Goal: Information Seeking & Learning: Check status

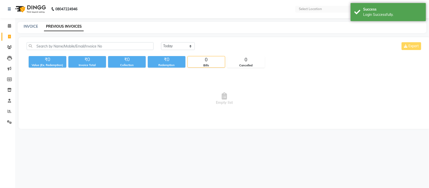
select select "en"
click at [7, 112] on span at bounding box center [9, 112] width 9 height 6
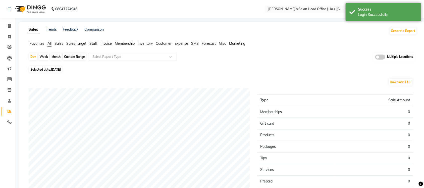
click at [383, 57] on span at bounding box center [381, 57] width 10 height 5
click at [376, 58] on input "checkbox" at bounding box center [376, 58] width 0 height 0
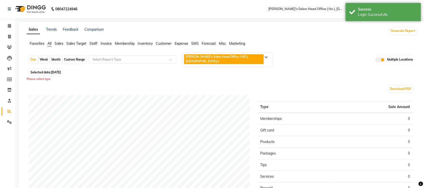
click at [267, 58] on span at bounding box center [266, 58] width 10 height 10
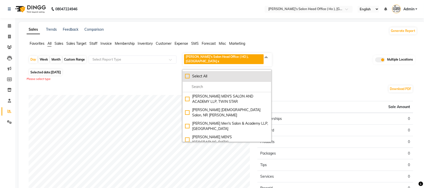
click at [187, 76] on div "Select All" at bounding box center [227, 76] width 84 height 5
checkbox input "true"
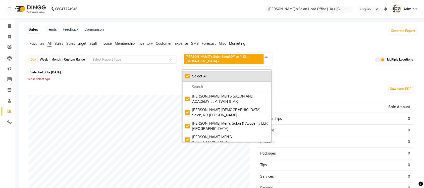
checkbox input "true"
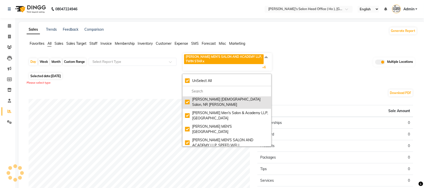
scroll to position [40, 0]
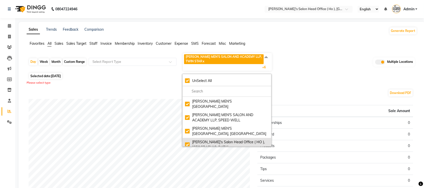
click at [188, 140] on div "Sandy Men's Salon Head Office ( HO ), University Road" at bounding box center [227, 145] width 84 height 11
checkbox input "false"
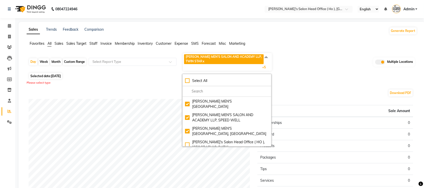
click at [294, 90] on div "Download PDF" at bounding box center [221, 93] width 385 height 8
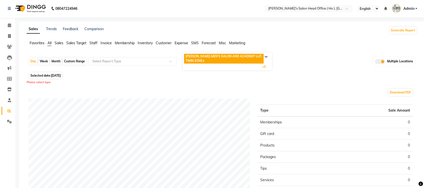
scroll to position [0, 0]
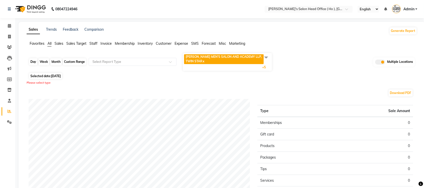
click at [35, 60] on div "Day" at bounding box center [33, 61] width 8 height 7
select select "9"
select select "2025"
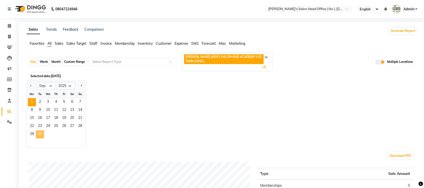
click at [40, 133] on span "30" at bounding box center [40, 134] width 8 height 8
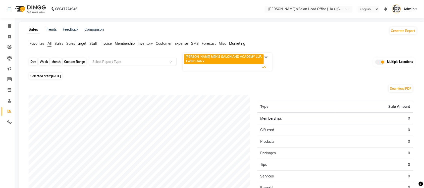
click at [36, 62] on div "Day" at bounding box center [33, 61] width 8 height 7
select select "9"
select select "2025"
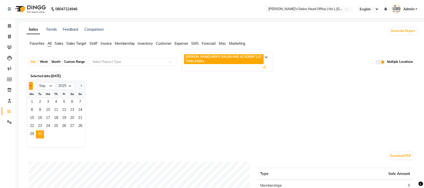
click at [31, 86] on span "Previous month" at bounding box center [31, 86] width 2 height 2
select select "8"
click at [77, 136] on span "31" at bounding box center [80, 134] width 8 height 8
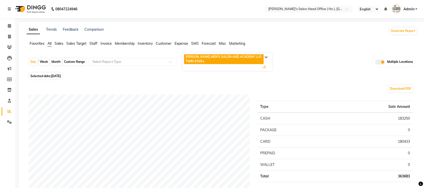
drag, startPoint x: 382, startPoint y: 61, endPoint x: 378, endPoint y: 61, distance: 3.3
click at [382, 60] on span at bounding box center [381, 62] width 10 height 5
click at [376, 63] on input "checkbox" at bounding box center [376, 63] width 0 height 0
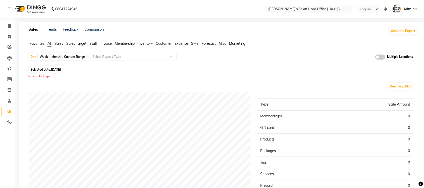
click at [36, 68] on span "Selected date: 31-08-2025" at bounding box center [45, 69] width 33 height 6
select select "8"
select select "2025"
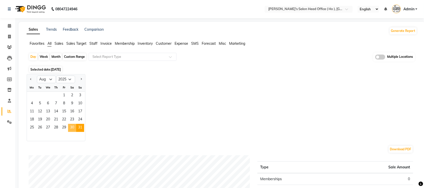
click at [70, 126] on span "30" at bounding box center [72, 128] width 8 height 8
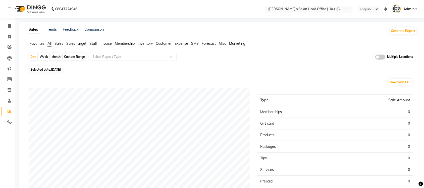
click at [56, 42] on span "Sales" at bounding box center [59, 43] width 9 height 5
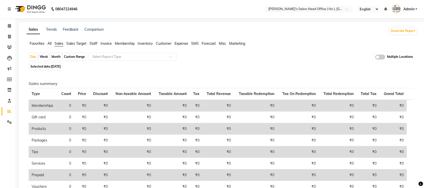
click at [65, 57] on div "Custom Range" at bounding box center [74, 56] width 23 height 7
select select "8"
select select "2025"
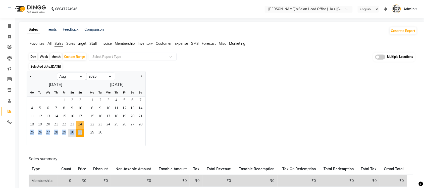
click at [80, 129] on ngb-datepicker-month "Mo Tu We Th Fr Sa Su 1 2 3 4 5 6 7 8 9 10 11 12 13 14 15 16 17 18 19 20 21 22 2…" at bounding box center [55, 118] width 57 height 58
click at [80, 131] on span "31" at bounding box center [80, 133] width 8 height 8
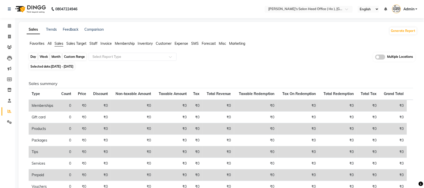
click at [71, 56] on div "Custom Range" at bounding box center [74, 56] width 23 height 7
select select "8"
select select "2025"
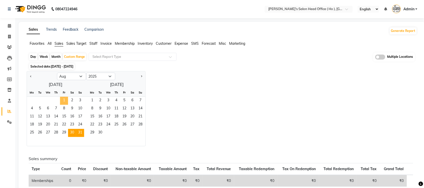
click at [61, 100] on span "1" at bounding box center [64, 101] width 8 height 8
click at [82, 131] on span "31" at bounding box center [80, 133] width 8 height 8
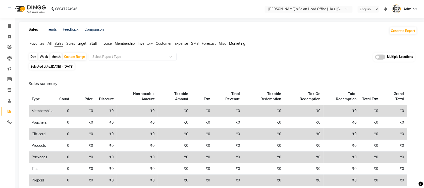
click at [48, 44] on span "All" at bounding box center [50, 43] width 4 height 5
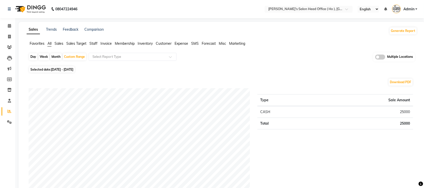
click at [378, 56] on span at bounding box center [381, 57] width 10 height 5
click at [376, 58] on input "checkbox" at bounding box center [376, 58] width 0 height 0
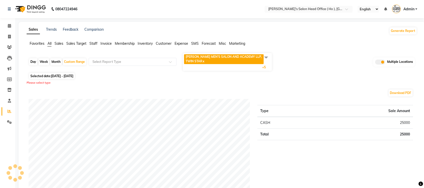
click at [263, 55] on span at bounding box center [266, 58] width 10 height 10
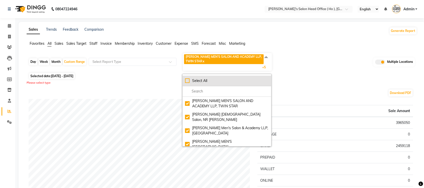
click at [188, 80] on div "Select All" at bounding box center [227, 80] width 84 height 5
checkbox input "true"
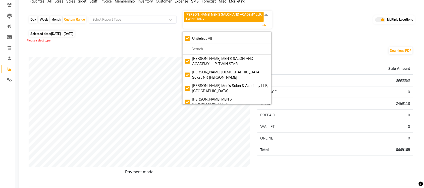
scroll to position [63, 0]
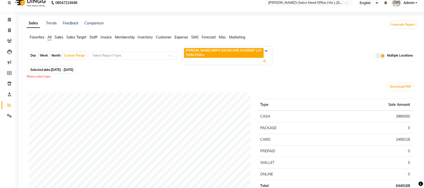
scroll to position [0, 0]
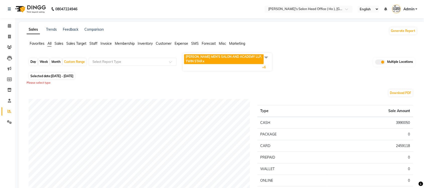
click at [267, 56] on span at bounding box center [266, 58] width 10 height 10
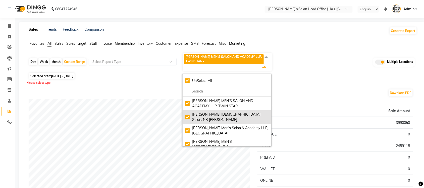
click at [187, 113] on div "[PERSON_NAME] [DEMOGRAPHIC_DATA] Salon, NR [PERSON_NAME]" at bounding box center [227, 117] width 84 height 11
checkbox input "false"
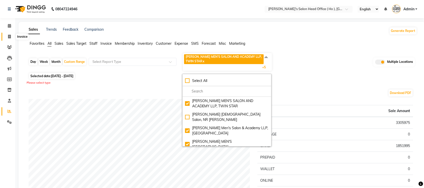
drag, startPoint x: 8, startPoint y: 35, endPoint x: 11, endPoint y: 40, distance: 6.1
click at [8, 35] on icon at bounding box center [9, 37] width 3 height 4
select select "service"
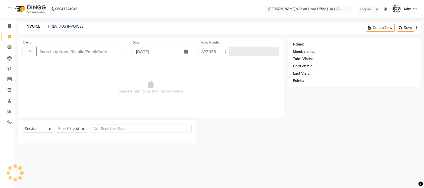
select select "6981"
type input "0006"
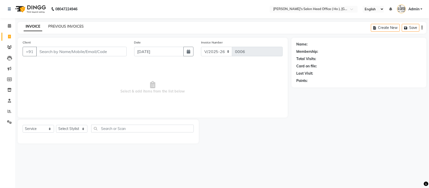
select select "membership"
click at [63, 27] on link "PREVIOUS INVOICES" at bounding box center [65, 26] width 35 height 5
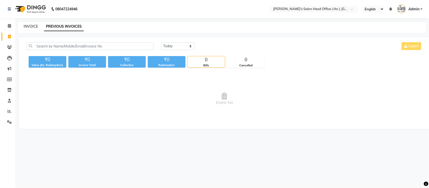
click at [30, 27] on link "INVOICE" at bounding box center [31, 26] width 14 height 5
select select "service"
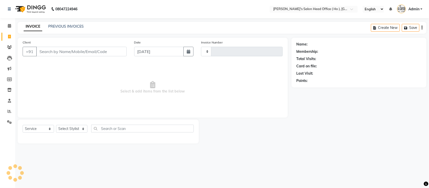
type input "0006"
select select "6981"
click at [70, 26] on link "PREVIOUS INVOICES" at bounding box center [65, 26] width 35 height 5
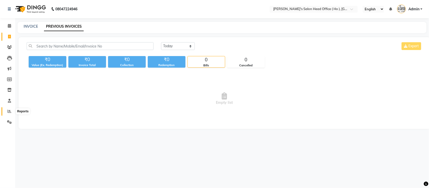
click at [10, 112] on icon at bounding box center [10, 111] width 4 height 4
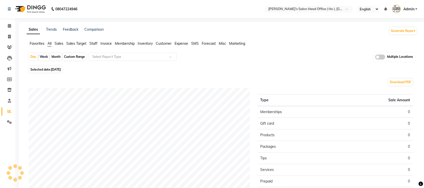
click at [62, 43] on span "Sales" at bounding box center [59, 43] width 9 height 5
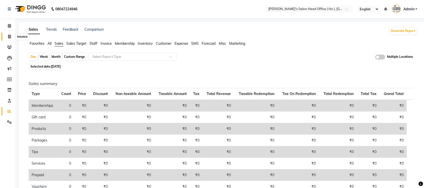
drag, startPoint x: 8, startPoint y: 39, endPoint x: 19, endPoint y: 35, distance: 11.9
click at [8, 39] on span at bounding box center [9, 37] width 9 height 6
select select "service"
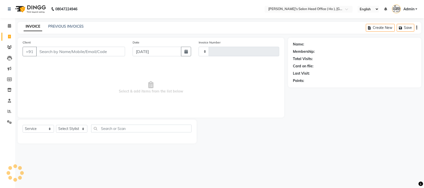
type input "0006"
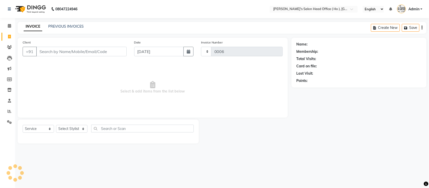
select select "6981"
click at [74, 25] on link "PREVIOUS INVOICES" at bounding box center [65, 26] width 35 height 5
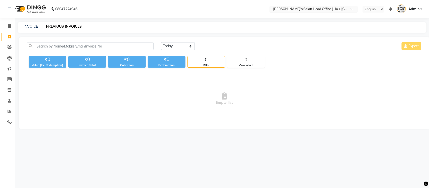
click at [298, 7] on input "text" at bounding box center [308, 9] width 73 height 5
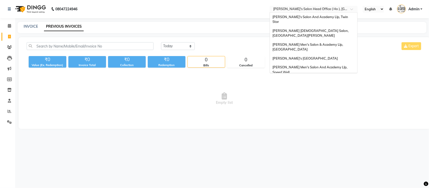
scroll to position [17, 0]
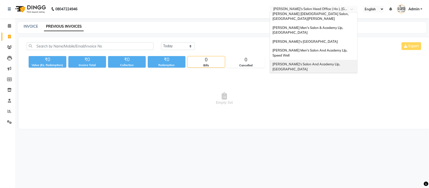
click at [312, 60] on div "Sandy Men's Salon And Academy Llp, University Road" at bounding box center [313, 67] width 87 height 14
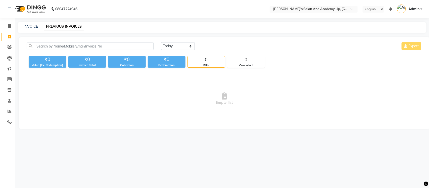
select select "en"
click at [324, 8] on input "text" at bounding box center [308, 9] width 73 height 5
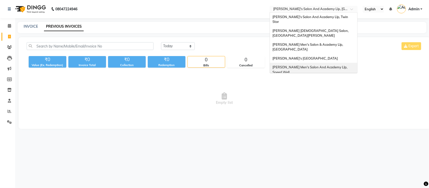
scroll to position [17, 0]
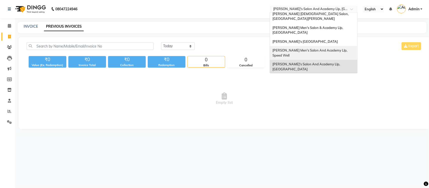
click at [326, 48] on span "[PERSON_NAME] Men's Salon And Academy Llp, Speed Well" at bounding box center [311, 52] width 76 height 9
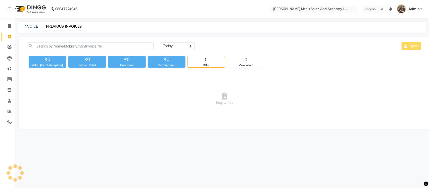
select select "en"
click at [324, 9] on input "text" at bounding box center [308, 9] width 73 height 5
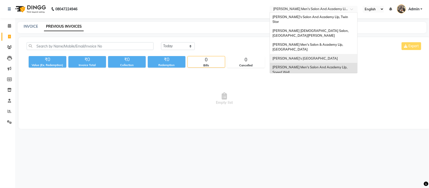
click at [332, 56] on span "[PERSON_NAME]'s [GEOGRAPHIC_DATA]" at bounding box center [305, 58] width 65 height 4
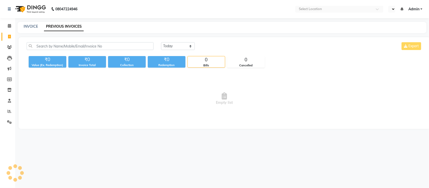
select select "en"
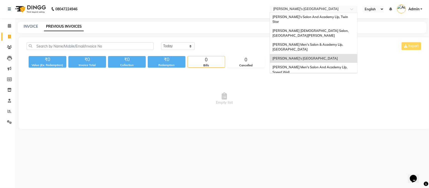
click at [329, 9] on input "text" at bounding box center [308, 9] width 73 height 5
click at [325, 40] on div "[PERSON_NAME] Men's Salon & Academy Llp, [GEOGRAPHIC_DATA]" at bounding box center [313, 47] width 87 height 14
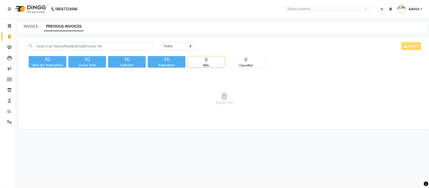
select select "en"
click at [324, 9] on input "text" at bounding box center [308, 9] width 73 height 5
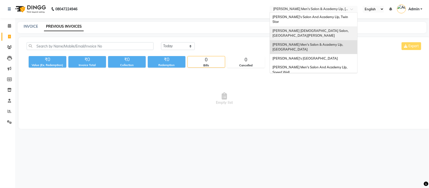
click at [325, 26] on div "[PERSON_NAME] [DEMOGRAPHIC_DATA] Salon, [GEOGRAPHIC_DATA][PERSON_NAME]" at bounding box center [313, 33] width 87 height 14
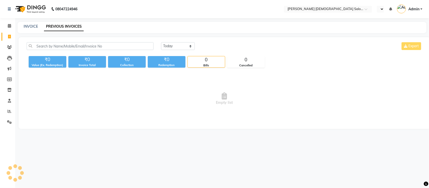
select select "en"
click at [326, 8] on input "text" at bounding box center [308, 9] width 73 height 5
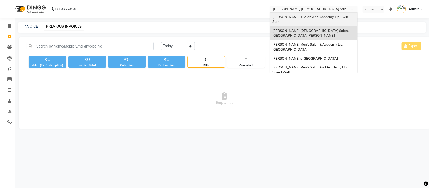
click at [320, 17] on span "[PERSON_NAME]'s Salon And Academy Llp, Twin Star" at bounding box center [311, 19] width 76 height 9
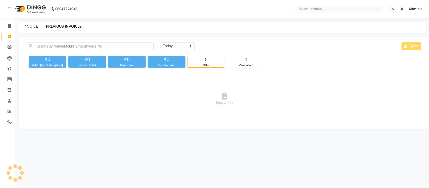
select select "en"
click at [28, 24] on div "INVOICE" at bounding box center [31, 26] width 14 height 5
click at [26, 25] on link "INVOICE" at bounding box center [31, 26] width 14 height 5
select select "service"
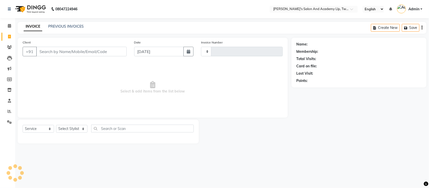
type input "9428"
select select "6985"
select select "membership"
click at [370, 89] on div "Name: Membership: Total Visits: Card on file: Last Visit: Points:" at bounding box center [361, 91] width 139 height 106
click at [77, 26] on link "PREVIOUS INVOICES" at bounding box center [65, 26] width 35 height 5
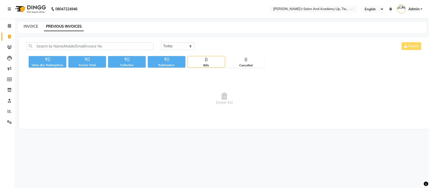
click at [33, 25] on link "INVOICE" at bounding box center [31, 26] width 14 height 5
select select "service"
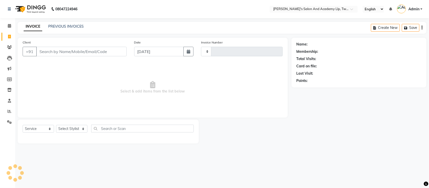
type input "9428"
select select "6985"
select select "membership"
click at [59, 25] on link "PREVIOUS INVOICES" at bounding box center [65, 26] width 35 height 5
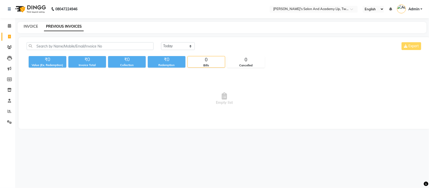
click at [33, 27] on link "INVOICE" at bounding box center [31, 26] width 14 height 5
select select "service"
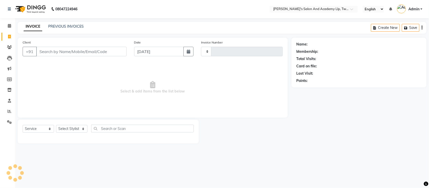
type input "9428"
select select "6985"
select select "membership"
click at [59, 24] on link "PREVIOUS INVOICES" at bounding box center [65, 26] width 35 height 5
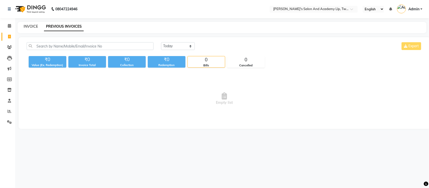
click at [34, 25] on link "INVOICE" at bounding box center [31, 26] width 14 height 5
select select "service"
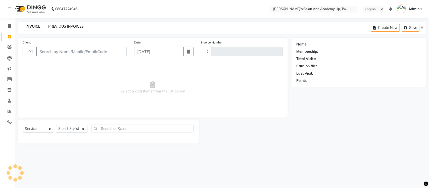
click at [61, 24] on link "PREVIOUS INVOICES" at bounding box center [65, 26] width 35 height 5
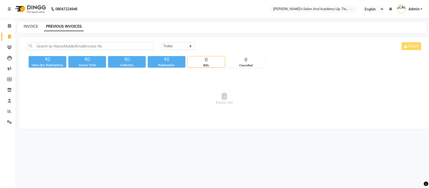
click at [36, 27] on link "INVOICE" at bounding box center [31, 26] width 14 height 5
select select "service"
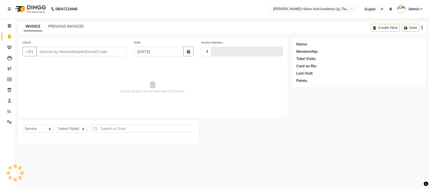
type input "9428"
select select "6985"
select select "membership"
click at [74, 25] on link "PREVIOUS INVOICES" at bounding box center [65, 26] width 35 height 5
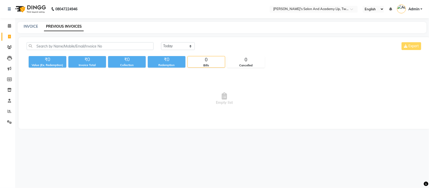
click at [33, 23] on div "INVOICE PREVIOUS INVOICES" at bounding box center [222, 27] width 409 height 11
click at [33, 25] on link "INVOICE" at bounding box center [31, 26] width 14 height 5
select select "service"
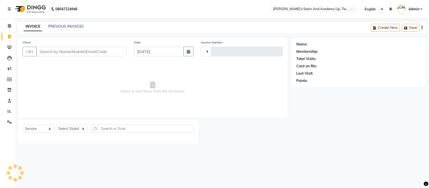
type input "9428"
select select "6985"
select select "membership"
click at [10, 109] on span at bounding box center [9, 112] width 9 height 6
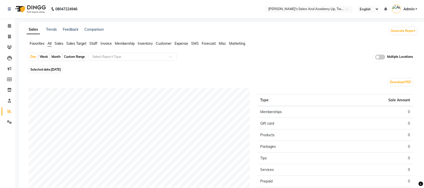
click at [57, 44] on span "Sales" at bounding box center [59, 43] width 9 height 5
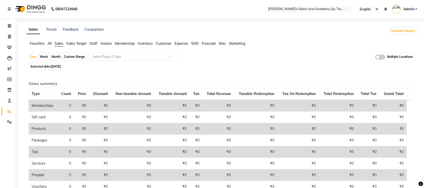
click at [51, 42] on span "All" at bounding box center [50, 43] width 4 height 5
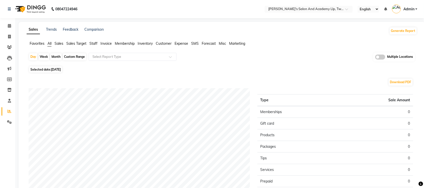
click at [379, 58] on span at bounding box center [381, 57] width 10 height 5
click at [376, 58] on input "checkbox" at bounding box center [376, 58] width 0 height 0
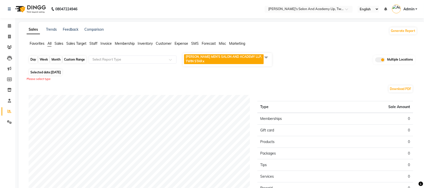
click at [29, 59] on div "Day" at bounding box center [33, 59] width 8 height 7
select select "9"
select select "2025"
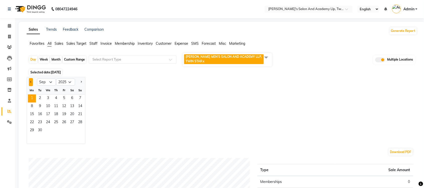
click at [30, 83] on button "Previous month" at bounding box center [31, 82] width 4 height 8
select select "8"
click at [80, 132] on span "31" at bounding box center [80, 131] width 8 height 8
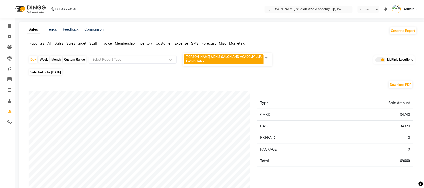
click at [267, 59] on span at bounding box center [266, 58] width 10 height 10
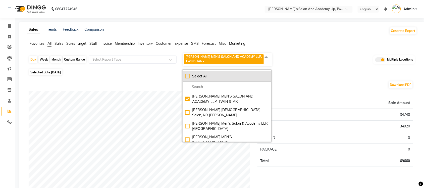
click at [187, 77] on div "Select All" at bounding box center [227, 76] width 84 height 5
click at [187, 77] on li "Select All" at bounding box center [227, 76] width 89 height 11
checkbox input "false"
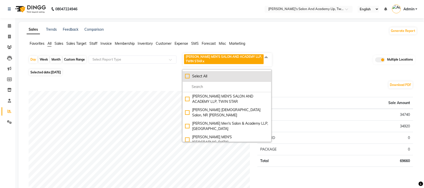
checkbox input "false"
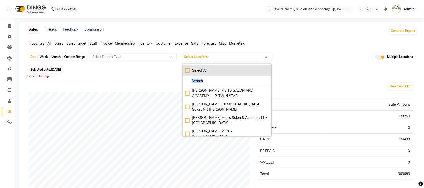
click at [188, 72] on div "Select All" at bounding box center [227, 70] width 84 height 5
checkbox input "true"
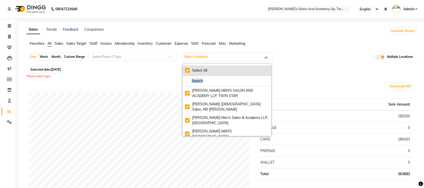
checkbox input "true"
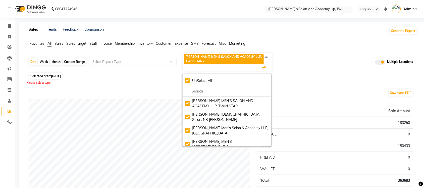
click at [300, 59] on div "Day Week Month Custom Range Select Report Type SANDY MEN'S SALON AND ACADEMY LL…" at bounding box center [222, 62] width 387 height 19
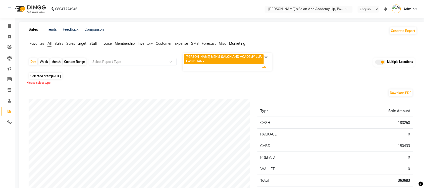
click at [61, 43] on span "Sales" at bounding box center [59, 43] width 9 height 5
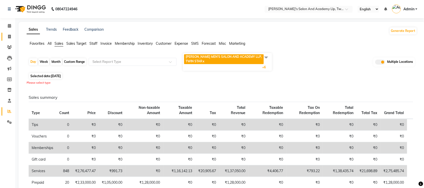
click at [10, 33] on link "Invoice" at bounding box center [8, 37] width 12 height 8
select select "service"
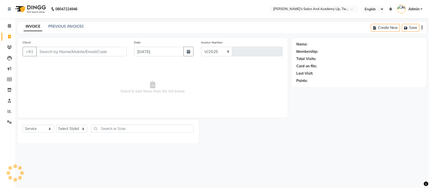
select select "6985"
type input "9428"
select select "membership"
click at [71, 25] on link "PREVIOUS INVOICES" at bounding box center [65, 26] width 35 height 5
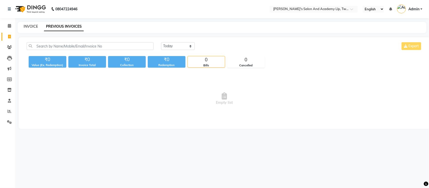
click at [35, 27] on link "INVOICE" at bounding box center [31, 26] width 14 height 5
select select "service"
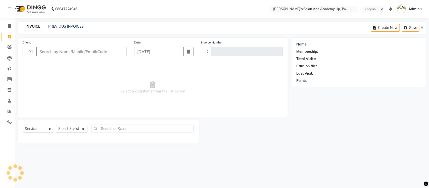
type input "9428"
select select "6985"
select select "membership"
click at [62, 29] on div "PREVIOUS INVOICES" at bounding box center [65, 26] width 35 height 5
click at [66, 26] on link "PREVIOUS INVOICES" at bounding box center [65, 26] width 35 height 5
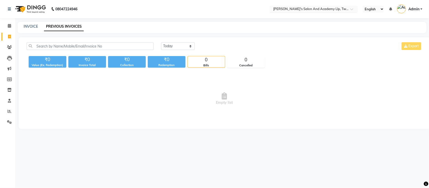
click at [344, 7] on input "text" at bounding box center [308, 9] width 73 height 5
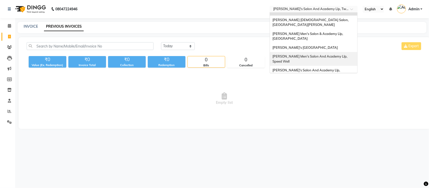
scroll to position [17, 0]
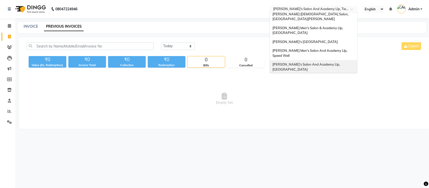
drag, startPoint x: 338, startPoint y: 48, endPoint x: 338, endPoint y: 51, distance: 2.8
click at [338, 62] on span "[PERSON_NAME]'s Salon And Academy Llp, [GEOGRAPHIC_DATA]" at bounding box center [307, 66] width 68 height 9
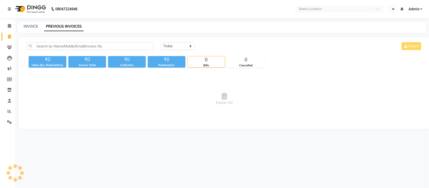
select select "en"
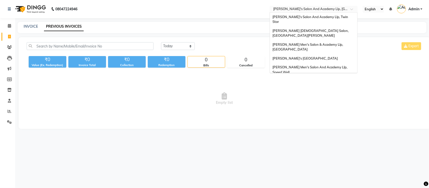
click at [332, 11] on input "text" at bounding box center [308, 9] width 73 height 5
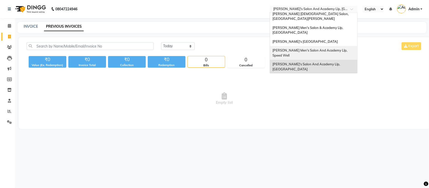
click at [340, 48] on span "[PERSON_NAME] Men's Salon And Academy Llp, Speed Well" at bounding box center [311, 52] width 76 height 9
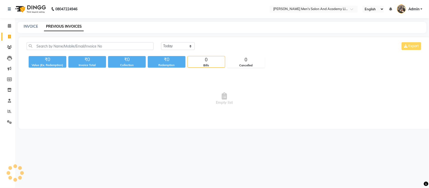
select select "en"
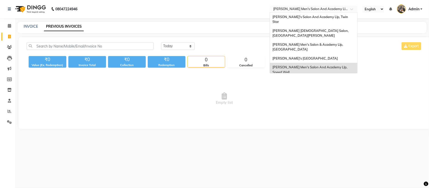
click at [341, 8] on input "text" at bounding box center [308, 9] width 73 height 5
click at [347, 54] on div "[PERSON_NAME]'s [GEOGRAPHIC_DATA]" at bounding box center [313, 58] width 87 height 9
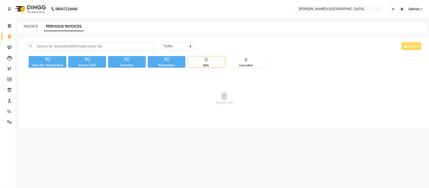
select select "en"
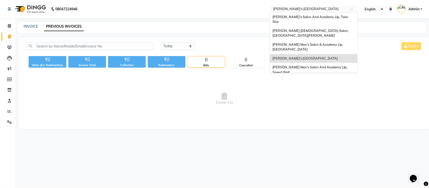
click at [341, 7] on input "text" at bounding box center [308, 9] width 73 height 5
click at [341, 42] on span "[PERSON_NAME] Men's Salon & Academy Llp, [GEOGRAPHIC_DATA]" at bounding box center [308, 46] width 71 height 9
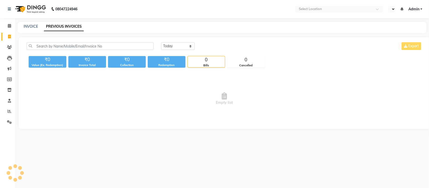
select select "en"
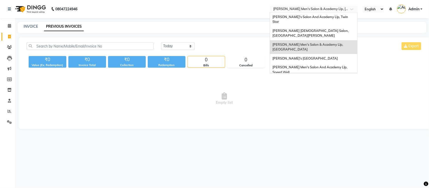
click at [345, 10] on input "text" at bounding box center [308, 9] width 73 height 5
click at [339, 27] on div "[PERSON_NAME] [DEMOGRAPHIC_DATA] Salon, [GEOGRAPHIC_DATA][PERSON_NAME]" at bounding box center [313, 33] width 87 height 14
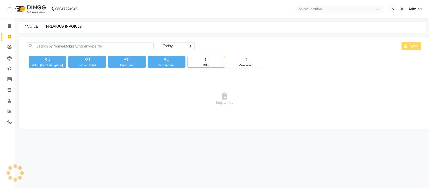
select select "en"
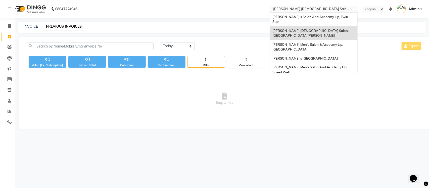
click at [333, 8] on input "text" at bounding box center [308, 9] width 73 height 5
click at [332, 17] on span "[PERSON_NAME]'s Salon And Academy Llp, Twin Star" at bounding box center [311, 19] width 76 height 9
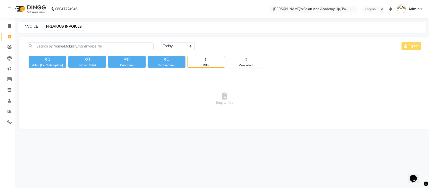
click at [328, 83] on span "Empty list" at bounding box center [225, 99] width 396 height 50
click at [26, 24] on link "INVOICE" at bounding box center [31, 26] width 14 height 5
select select "service"
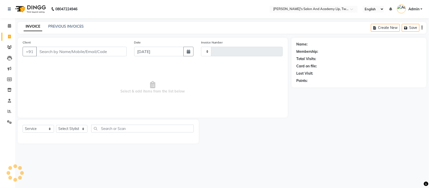
type input "9428"
select select "6985"
select select "membership"
click at [111, 91] on span "Select & add items from the list below" at bounding box center [153, 87] width 260 height 50
click at [72, 25] on link "PREVIOUS INVOICES" at bounding box center [65, 26] width 35 height 5
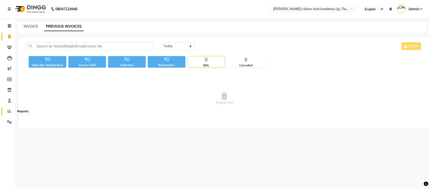
click at [8, 112] on icon at bounding box center [10, 111] width 4 height 4
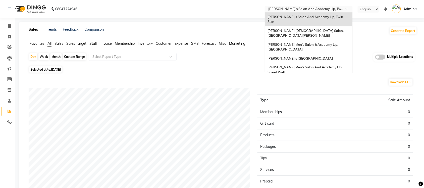
click at [304, 7] on input "text" at bounding box center [304, 9] width 73 height 5
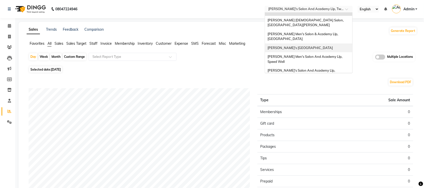
scroll to position [17, 0]
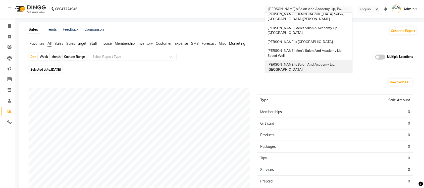
click at [318, 62] on span "[PERSON_NAME]'s Salon And Academy Llp, [GEOGRAPHIC_DATA]" at bounding box center [302, 66] width 68 height 9
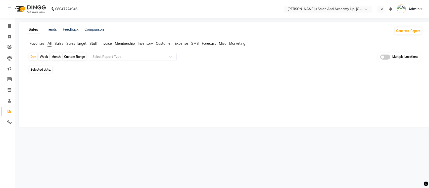
select select "en"
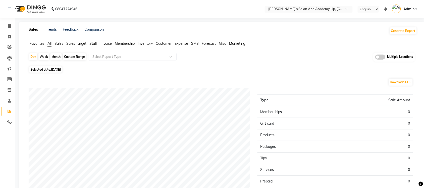
click at [57, 68] on span "[DATE]" at bounding box center [56, 70] width 10 height 4
select select "9"
select select "2025"
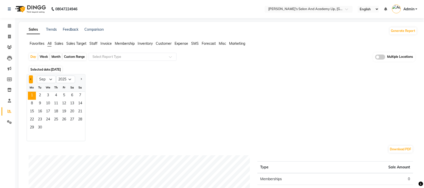
click at [32, 78] on button "Previous month" at bounding box center [31, 79] width 4 height 8
select select "8"
click at [77, 126] on span "31" at bounding box center [80, 128] width 8 height 8
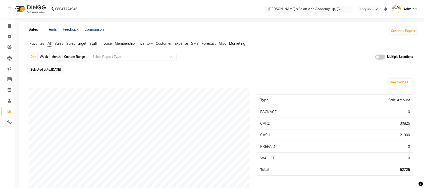
click at [60, 43] on span "Sales" at bounding box center [59, 43] width 9 height 5
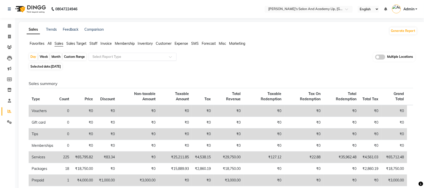
click at [151, 57] on input "text" at bounding box center [128, 56] width 72 height 5
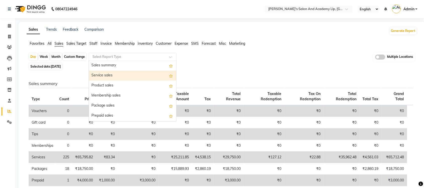
scroll to position [31, 0]
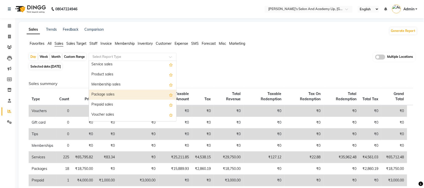
click at [127, 94] on div "Package sales" at bounding box center [132, 95] width 87 height 10
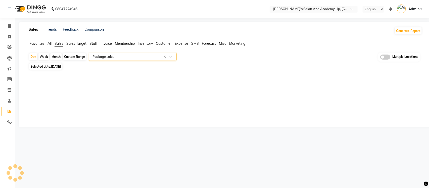
select select "full_report"
select select "csv"
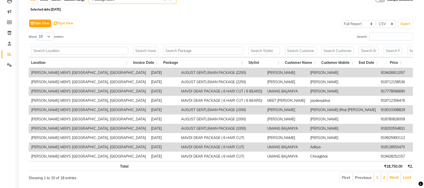
scroll to position [0, 0]
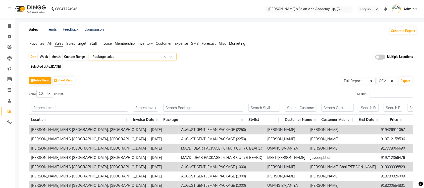
click at [109, 59] on input "text" at bounding box center [128, 56] width 72 height 5
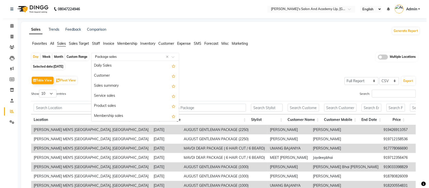
scroll to position [60, 0]
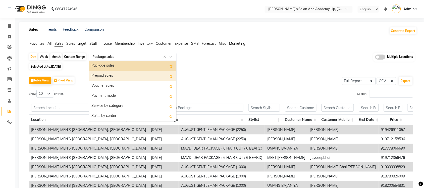
click at [112, 74] on div "Prepaid sales" at bounding box center [132, 76] width 87 height 10
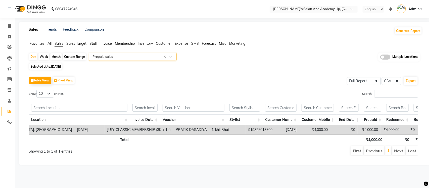
scroll to position [0, 74]
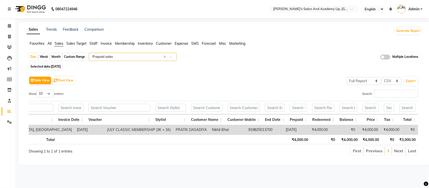
click at [147, 59] on input "text" at bounding box center [128, 56] width 72 height 5
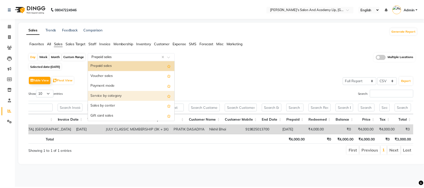
scroll to position [39, 0]
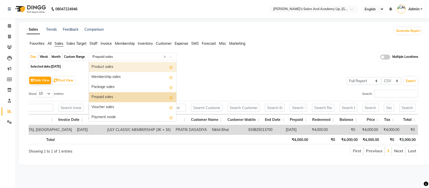
click at [129, 68] on div "Product sales" at bounding box center [132, 67] width 87 height 10
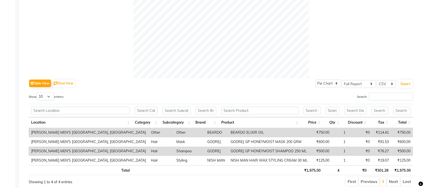
scroll to position [189, 0]
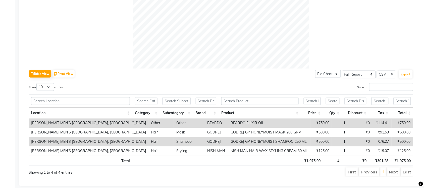
click at [305, 75] on div "Table View Pivot View Pie Chart Bar Chart Select Full Report Filtered Report Se…" at bounding box center [221, 74] width 385 height 11
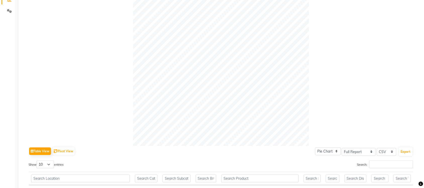
scroll to position [0, 0]
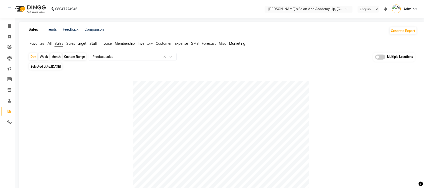
click at [186, 43] on span "Expense" at bounding box center [182, 43] width 14 height 5
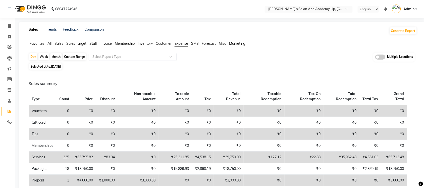
click at [156, 55] on input "text" at bounding box center [128, 56] width 72 height 5
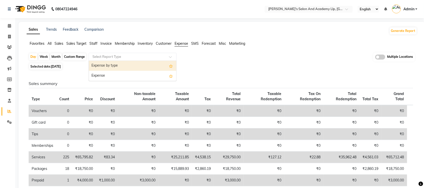
click at [152, 65] on div "Expense by type" at bounding box center [132, 66] width 87 height 10
select select "full_report"
select select "csv"
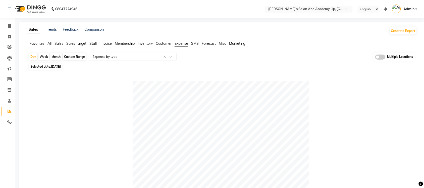
click at [59, 44] on span "Sales" at bounding box center [59, 43] width 9 height 5
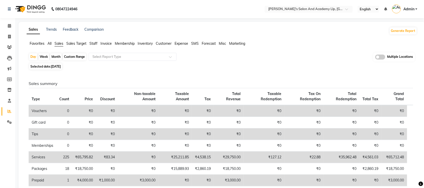
click at [49, 44] on span "All" at bounding box center [50, 43] width 4 height 5
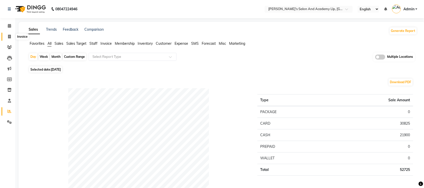
click at [7, 38] on span at bounding box center [9, 37] width 9 height 6
select select "service"
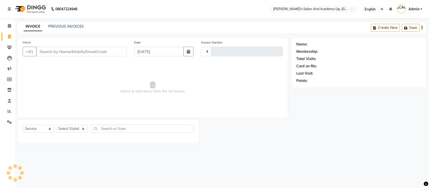
type input "11238"
select select "6983"
click at [72, 25] on link "PREVIOUS INVOICES" at bounding box center [65, 26] width 35 height 5
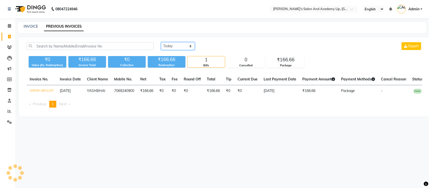
click at [176, 46] on select "[DATE] [DATE] Custom Range" at bounding box center [178, 46] width 34 height 8
select select "range"
click at [161, 42] on select "[DATE] [DATE] Custom Range" at bounding box center [178, 46] width 34 height 8
click at [219, 45] on input "[DATE]" at bounding box center [218, 46] width 35 height 7
select select "9"
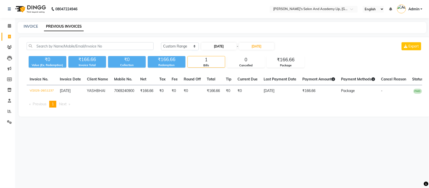
select select "2025"
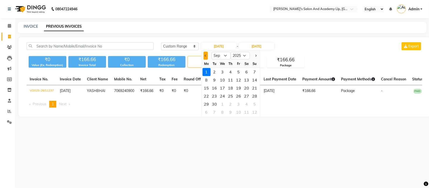
click at [206, 57] on span "Previous month" at bounding box center [206, 56] width 2 height 2
select select "8"
click at [241, 70] on div "1" at bounding box center [239, 72] width 8 height 8
type input "[DATE]"
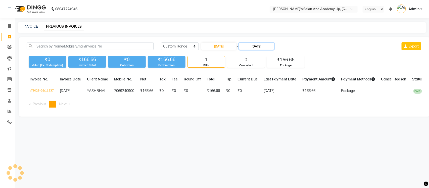
click at [262, 46] on input "[DATE]" at bounding box center [256, 46] width 35 height 7
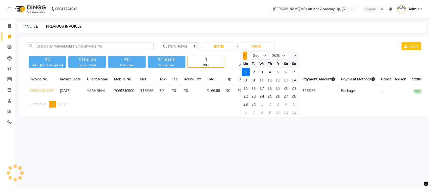
click at [246, 56] on div at bounding box center [246, 56] width 10 height 8
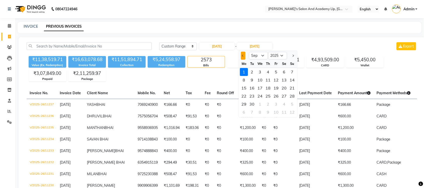
click at [245, 58] on button "Previous month" at bounding box center [243, 56] width 4 height 8
select select "8"
click at [290, 105] on div "31" at bounding box center [293, 104] width 8 height 8
type input "[DATE]"
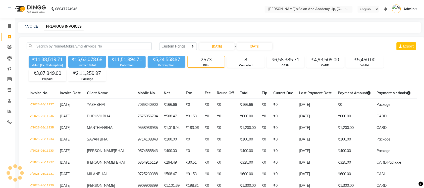
click at [237, 23] on div "INVOICE PREVIOUS INVOICES" at bounding box center [220, 27] width 404 height 11
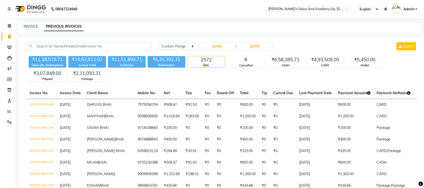
click at [237, 23] on div "INVOICE PREVIOUS INVOICES" at bounding box center [220, 27] width 404 height 11
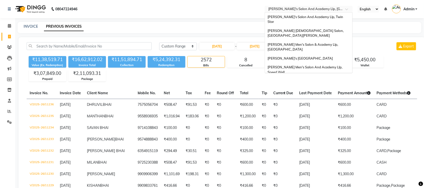
click at [319, 9] on input "text" at bounding box center [304, 9] width 73 height 5
click at [322, 14] on div "[PERSON_NAME]'s Salon And Academy Llp, Twin Star" at bounding box center [308, 20] width 87 height 14
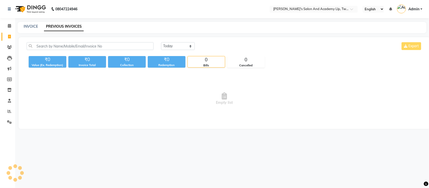
select select "en"
click at [33, 27] on link "INVOICE" at bounding box center [31, 26] width 14 height 5
select select "6985"
select select "service"
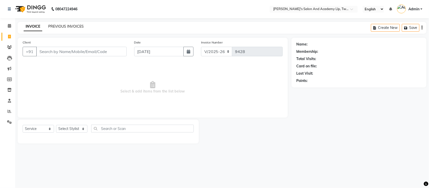
click at [54, 26] on link "PREVIOUS INVOICES" at bounding box center [65, 26] width 35 height 5
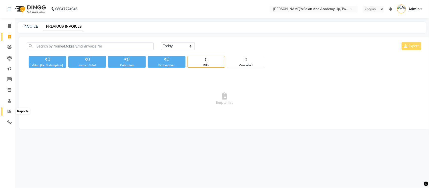
click at [6, 110] on span at bounding box center [9, 112] width 9 height 6
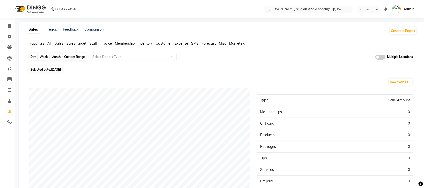
click at [35, 57] on div "Day" at bounding box center [33, 56] width 8 height 7
select select "9"
select select "2025"
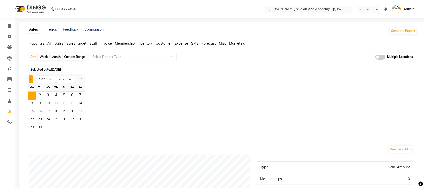
click at [32, 78] on button "Previous month" at bounding box center [31, 79] width 4 height 8
select select "8"
click at [82, 128] on span "31" at bounding box center [80, 128] width 8 height 8
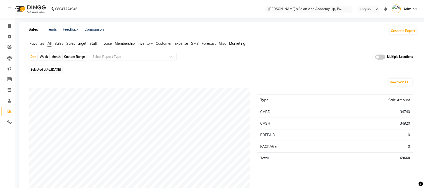
click at [62, 42] on span "Sales" at bounding box center [59, 43] width 9 height 5
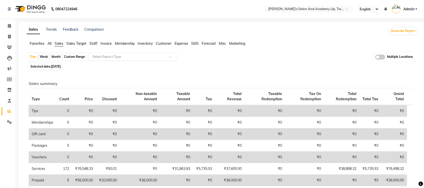
click at [131, 60] on div "Select Report Type" at bounding box center [133, 57] width 88 height 8
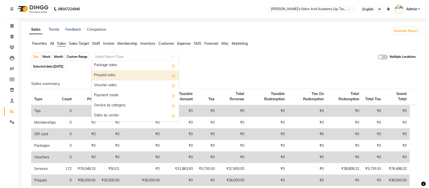
scroll to position [63, 0]
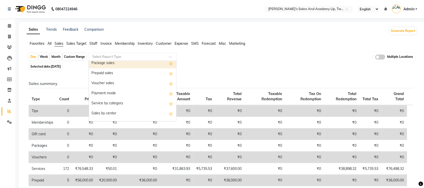
click at [125, 64] on div "Package sales" at bounding box center [132, 63] width 87 height 10
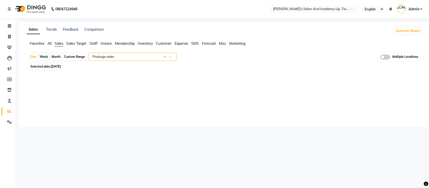
click at [209, 77] on div at bounding box center [224, 75] width 398 height 8
click at [130, 60] on div "Select Report Type × Package sales ×" at bounding box center [133, 57] width 88 height 8
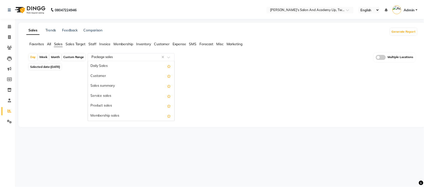
scroll to position [60, 0]
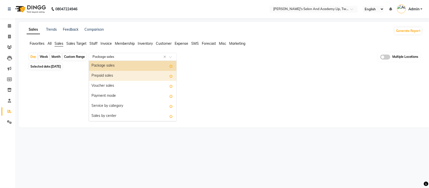
click at [131, 74] on div "Prepaid sales" at bounding box center [132, 76] width 87 height 10
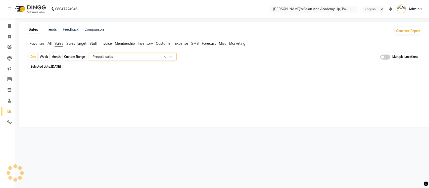
select select "full_report"
select select "csv"
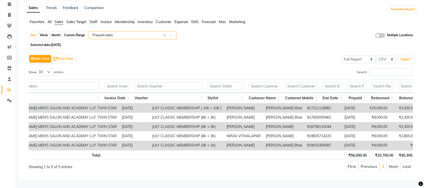
scroll to position [0, 91]
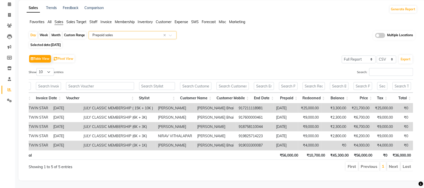
click at [151, 33] on input "text" at bounding box center [128, 35] width 72 height 5
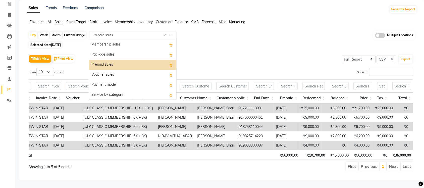
scroll to position [39, 0]
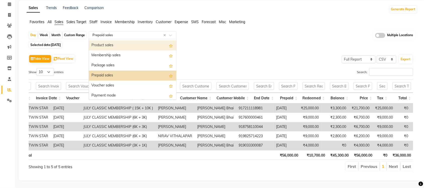
click at [128, 40] on div "Product sales" at bounding box center [132, 45] width 87 height 10
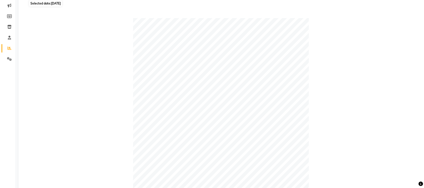
scroll to position [0, 0]
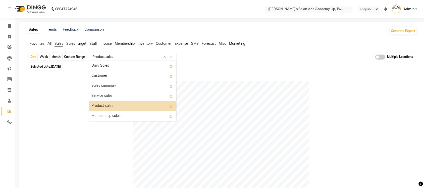
click at [161, 57] on input "text" at bounding box center [128, 56] width 72 height 5
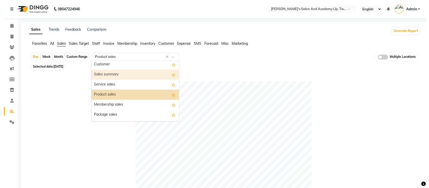
scroll to position [31, 0]
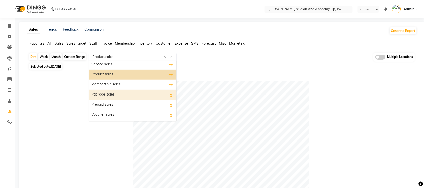
click at [129, 94] on div "Package sales" at bounding box center [132, 95] width 87 height 10
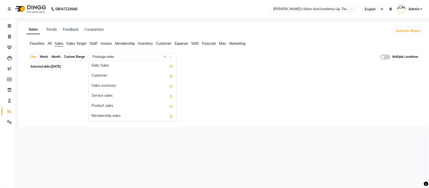
click at [128, 58] on input "text" at bounding box center [128, 56] width 72 height 5
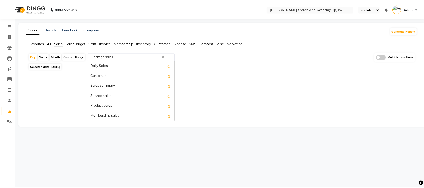
scroll to position [60, 0]
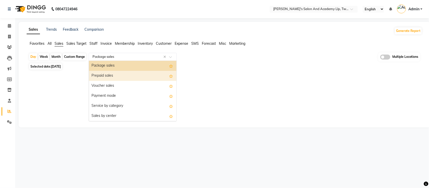
click at [124, 75] on div "Prepaid sales" at bounding box center [132, 76] width 87 height 10
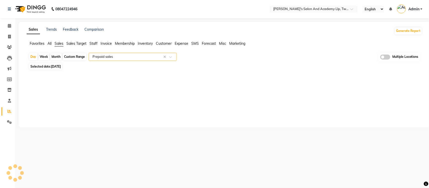
select select "full_report"
select select "csv"
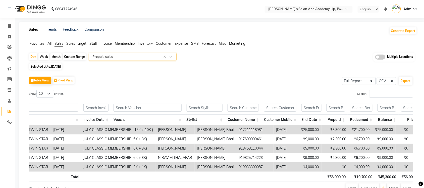
scroll to position [0, 91]
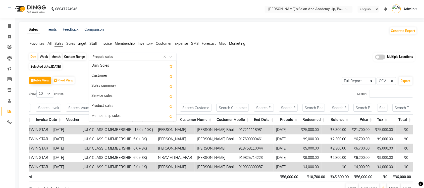
click at [147, 58] on input "text" at bounding box center [128, 56] width 72 height 5
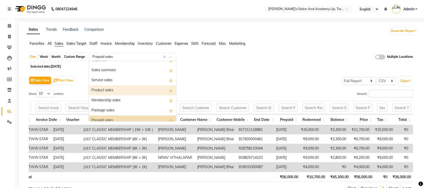
scroll to position [8, 0]
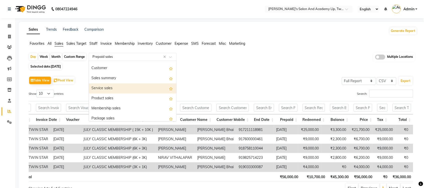
click at [122, 89] on div "Service sales" at bounding box center [132, 88] width 87 height 10
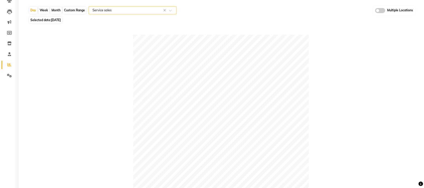
scroll to position [35, 0]
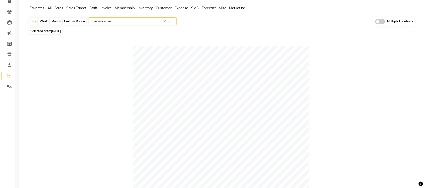
click at [136, 23] on input "text" at bounding box center [128, 21] width 72 height 5
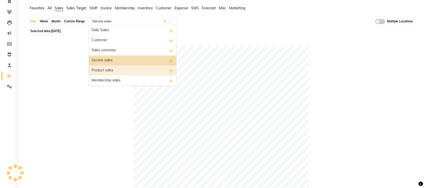
click at [142, 67] on div "Product sales" at bounding box center [132, 71] width 87 height 10
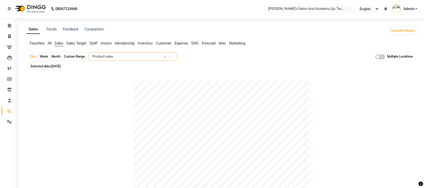
scroll to position [0, 0]
click at [184, 44] on span "Expense" at bounding box center [182, 43] width 14 height 5
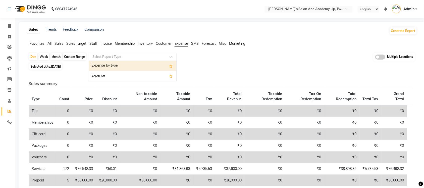
click at [143, 57] on input "text" at bounding box center [128, 56] width 72 height 5
click at [136, 68] on div "Expense by type" at bounding box center [132, 66] width 87 height 10
select select "full_report"
select select "csv"
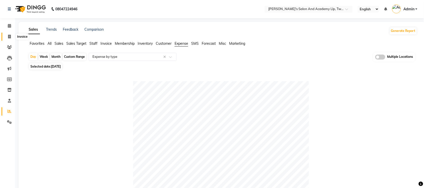
click at [8, 36] on span at bounding box center [9, 37] width 9 height 6
select select "service"
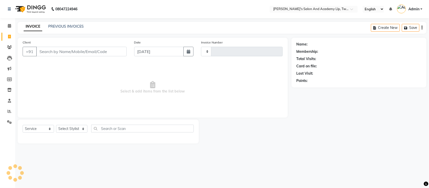
type input "9428"
select select "6985"
click at [79, 27] on link "PREVIOUS INVOICES" at bounding box center [65, 26] width 35 height 5
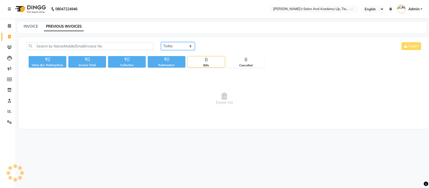
click at [172, 46] on select "[DATE] [DATE] Custom Range" at bounding box center [178, 46] width 34 height 8
select select "range"
click at [161, 42] on select "[DATE] [DATE] Custom Range" at bounding box center [178, 46] width 34 height 8
click at [217, 47] on input "[DATE]" at bounding box center [218, 46] width 35 height 7
select select "9"
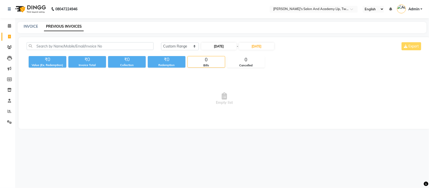
select select "2025"
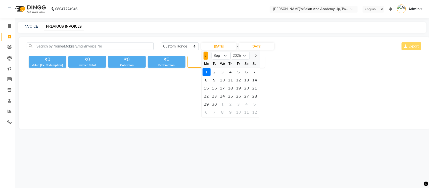
click at [206, 55] on span "Previous month" at bounding box center [206, 56] width 2 height 2
select select "8"
click at [237, 72] on div "1" at bounding box center [239, 72] width 8 height 8
type input "[DATE]"
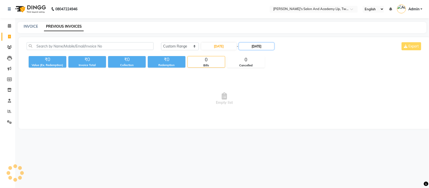
click at [253, 47] on input "[DATE]" at bounding box center [256, 46] width 35 height 7
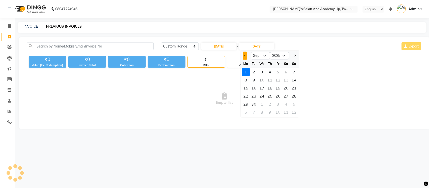
click at [244, 57] on button "Previous month" at bounding box center [245, 56] width 4 height 8
select select "8"
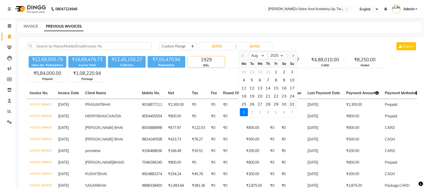
click at [291, 103] on div "31" at bounding box center [293, 104] width 8 height 8
type input "[DATE]"
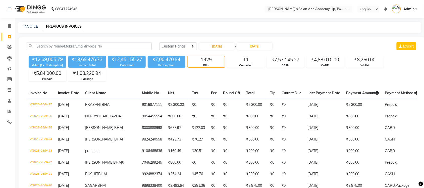
click at [213, 11] on nav "08047224946 Select Location × Sandy Men's Salon And Academy Llp, Twin Star Engl…" at bounding box center [212, 9] width 424 height 18
click at [330, 9] on input "text" at bounding box center [304, 9] width 73 height 5
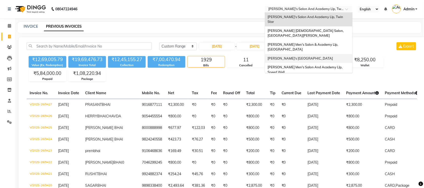
click at [324, 54] on div "[PERSON_NAME]'s [GEOGRAPHIC_DATA]" at bounding box center [308, 58] width 87 height 9
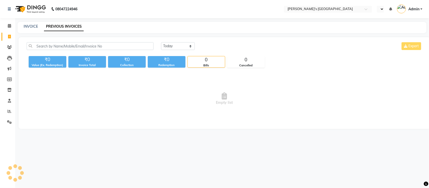
select select "en"
click at [7, 113] on span at bounding box center [9, 112] width 9 height 6
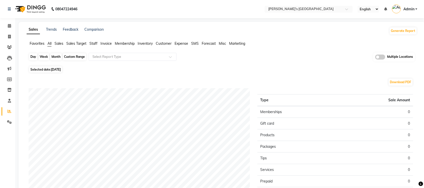
click at [34, 57] on div "Day" at bounding box center [33, 56] width 8 height 7
select select "9"
select select "2025"
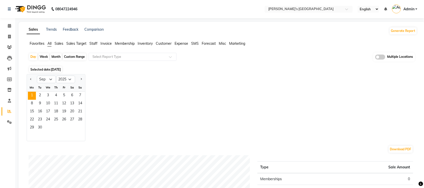
click at [28, 79] on div at bounding box center [32, 79] width 10 height 8
click at [29, 80] on button "Previous month" at bounding box center [31, 79] width 4 height 8
select select "8"
click at [76, 126] on span "31" at bounding box center [80, 128] width 8 height 8
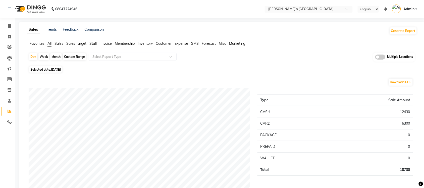
click at [58, 43] on span "Sales" at bounding box center [59, 43] width 9 height 5
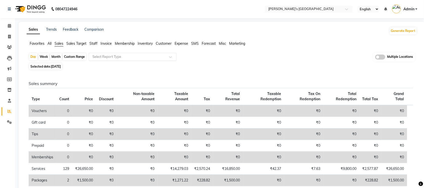
click at [111, 56] on input "text" at bounding box center [128, 56] width 72 height 5
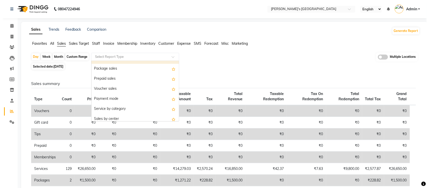
scroll to position [63, 0]
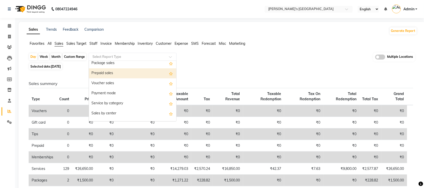
click at [118, 73] on div "Prepaid sales" at bounding box center [132, 73] width 87 height 10
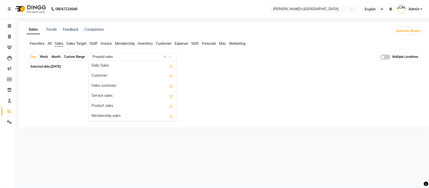
click at [118, 59] on input "text" at bounding box center [128, 56] width 72 height 5
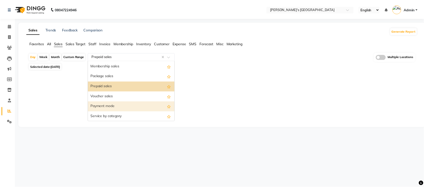
scroll to position [39, 0]
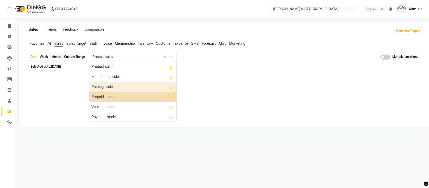
click at [111, 85] on div "Package sales" at bounding box center [132, 87] width 87 height 10
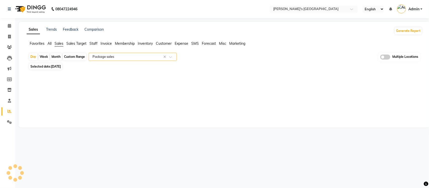
select select "full_report"
select select "csv"
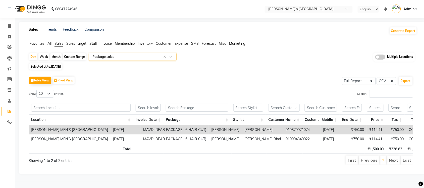
scroll to position [0, 54]
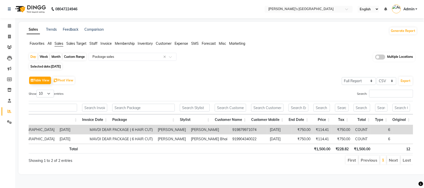
drag, startPoint x: 285, startPoint y: 80, endPoint x: 291, endPoint y: 122, distance: 41.9
click at [285, 80] on div "Table View Pivot View Select Full Report Filtered Report Select CSV PDF Export" at bounding box center [221, 80] width 385 height 11
click at [140, 57] on input "text" at bounding box center [128, 56] width 72 height 5
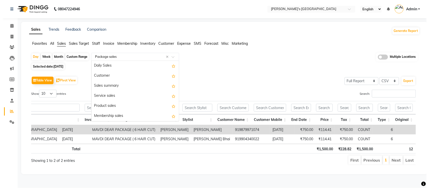
scroll to position [60, 0]
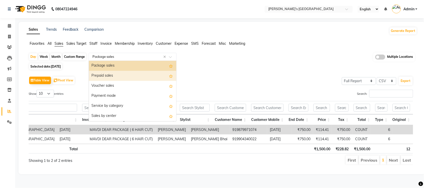
click at [118, 76] on div "Prepaid sales" at bounding box center [132, 76] width 87 height 10
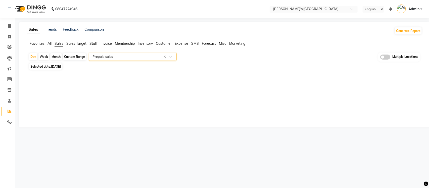
click at [129, 85] on div "Sales Trends Feedback Comparison Generate Report Favorites All Sales Sales Targ…" at bounding box center [225, 75] width 412 height 106
click at [127, 59] on input "text" at bounding box center [128, 56] width 72 height 5
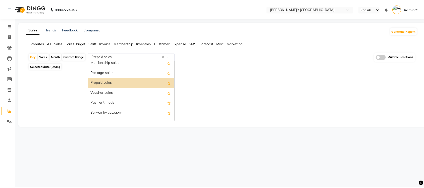
scroll to position [39, 0]
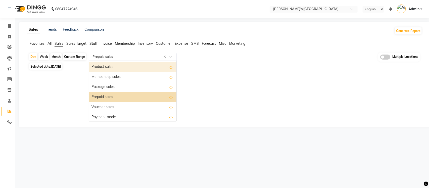
click at [117, 68] on div "Product sales" at bounding box center [132, 67] width 87 height 10
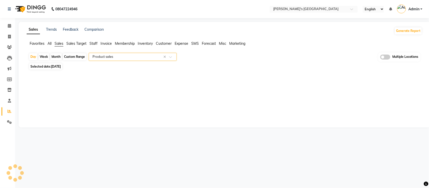
select select "full_report"
select select "csv"
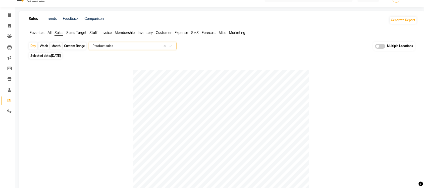
scroll to position [0, 0]
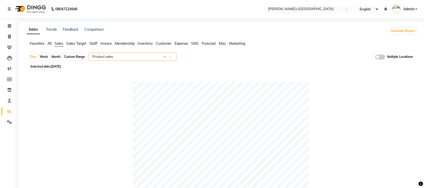
click at [185, 45] on span "Expense" at bounding box center [182, 43] width 14 height 5
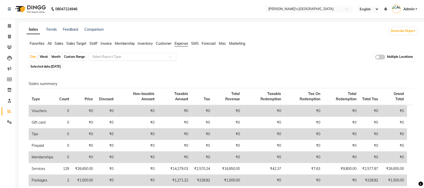
click at [162, 56] on input "text" at bounding box center [128, 56] width 72 height 5
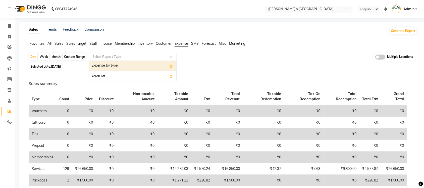
click at [154, 66] on div "Expense by type" at bounding box center [132, 66] width 87 height 10
select select "full_report"
select select "csv"
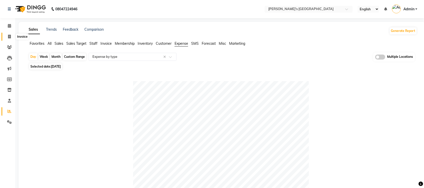
click at [11, 36] on span at bounding box center [9, 37] width 9 height 6
select select "service"
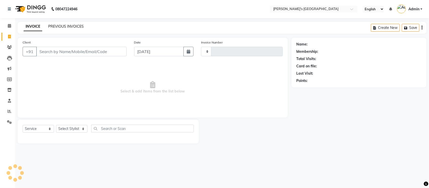
type input "8576"
select select "6233"
click at [50, 26] on link "PREVIOUS INVOICES" at bounding box center [65, 26] width 35 height 5
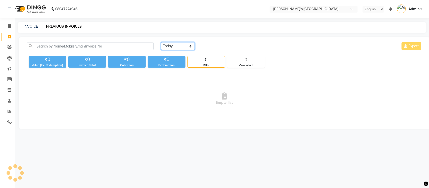
click at [187, 47] on select "[DATE] [DATE] Custom Range" at bounding box center [178, 46] width 34 height 8
select select "range"
click at [161, 42] on select "[DATE] [DATE] Custom Range" at bounding box center [178, 46] width 34 height 8
click at [225, 48] on input "[DATE]" at bounding box center [218, 46] width 35 height 7
select select "9"
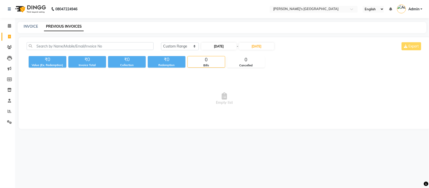
select select "2025"
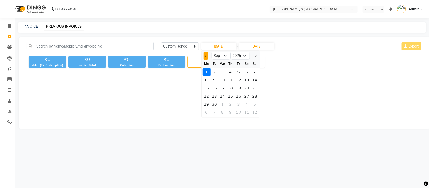
click at [206, 56] on span "Previous month" at bounding box center [206, 56] width 2 height 2
select select "8"
click at [243, 72] on div "2" at bounding box center [247, 72] width 8 height 8
type input "02-08-2025"
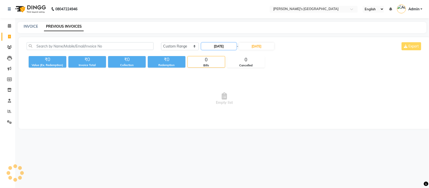
click at [225, 47] on input "02-08-2025" at bounding box center [218, 46] width 35 height 7
select select "8"
select select "2025"
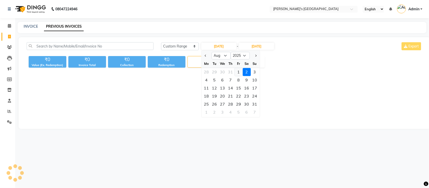
click at [237, 72] on div "1" at bounding box center [239, 72] width 8 height 8
type input "01-08-2025"
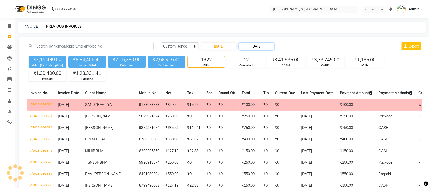
click at [255, 47] on input "[DATE]" at bounding box center [256, 46] width 35 height 7
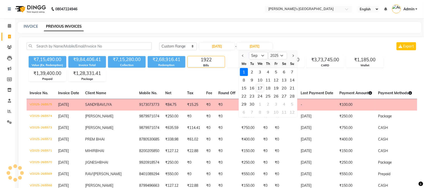
click at [243, 57] on span "Previous month" at bounding box center [243, 56] width 2 height 2
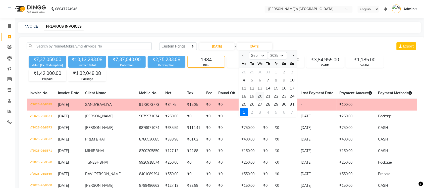
select select "8"
click at [292, 103] on div "31" at bounding box center [293, 104] width 8 height 8
type input "[DATE]"
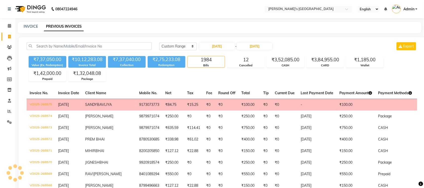
click at [288, 27] on div "INVOICE PREVIOUS INVOICES" at bounding box center [217, 26] width 398 height 5
click at [185, 24] on div "INVOICE PREVIOUS INVOICES" at bounding box center [217, 26] width 398 height 5
click at [188, 28] on div "INVOICE PREVIOUS INVOICES" at bounding box center [217, 26] width 398 height 5
click at [191, 43] on select "[DATE] [DATE] Custom Range" at bounding box center [178, 46] width 38 height 8
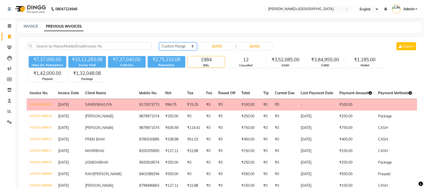
select select "[DATE]"
click at [159, 42] on select "[DATE] [DATE] Custom Range" at bounding box center [178, 46] width 38 height 8
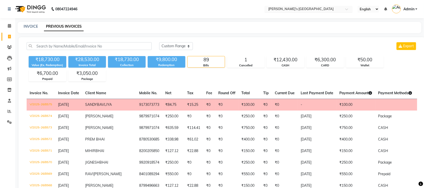
click at [289, 9] on input "text" at bounding box center [304, 9] width 73 height 5
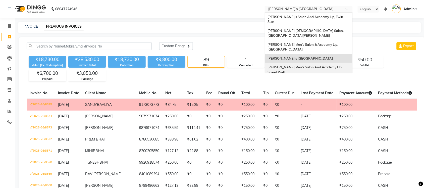
click at [311, 65] on span "Sandy Men's Salon And Academy Llp, Speed Well" at bounding box center [306, 69] width 76 height 9
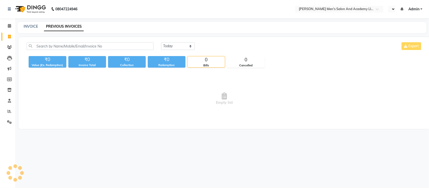
select select "en"
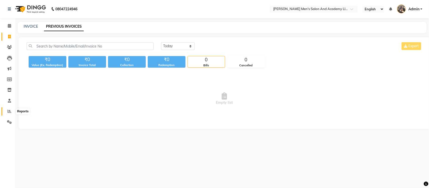
click at [9, 111] on icon at bounding box center [10, 111] width 4 height 4
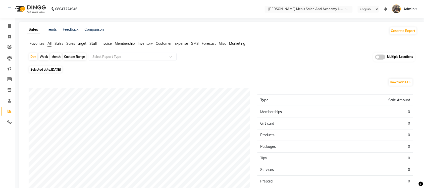
click at [49, 71] on span "Selected date: [DATE]" at bounding box center [45, 69] width 33 height 6
select select "9"
select select "2025"
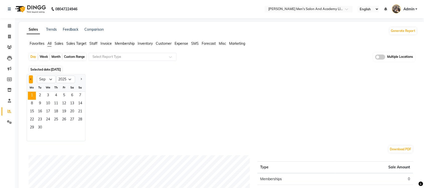
click at [31, 79] on span "Previous month" at bounding box center [31, 79] width 2 height 2
select select "8"
click at [77, 127] on span "31" at bounding box center [80, 128] width 8 height 8
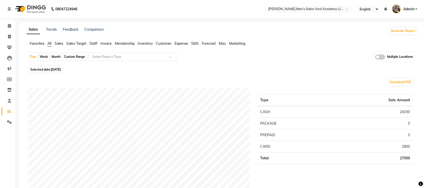
click at [60, 43] on span "Sales" at bounding box center [59, 43] width 9 height 5
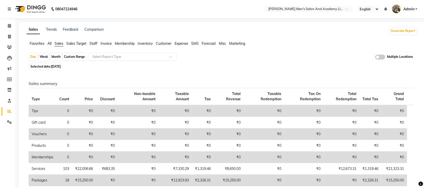
click at [110, 57] on input "text" at bounding box center [128, 56] width 72 height 5
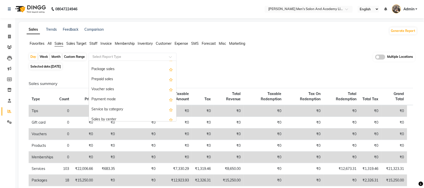
scroll to position [63, 0]
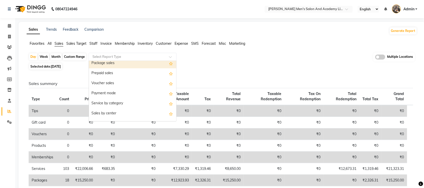
click at [117, 66] on div "Package sales" at bounding box center [132, 63] width 87 height 10
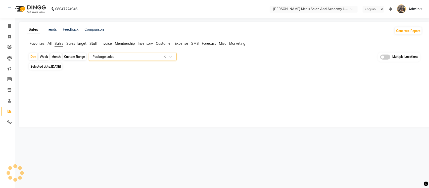
select select "full_report"
select select "csv"
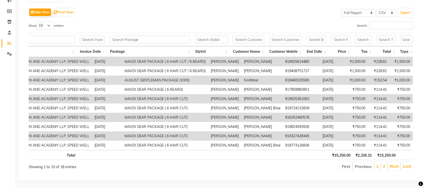
scroll to position [0, 52]
click at [245, 162] on ul "First Previous 1 2 Next Last" at bounding box center [303, 166] width 222 height 9
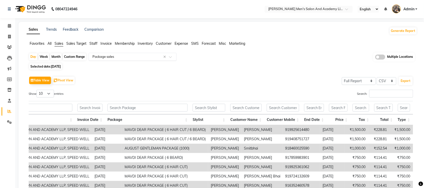
click at [129, 57] on input "text" at bounding box center [128, 56] width 72 height 5
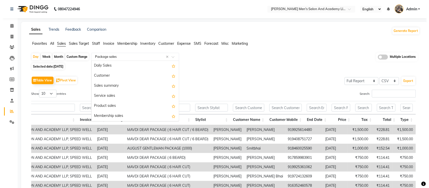
scroll to position [60, 0]
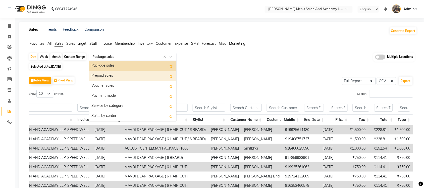
click at [129, 77] on div "Prepaid sales" at bounding box center [132, 76] width 87 height 10
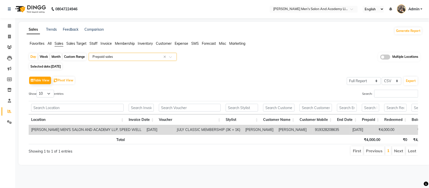
scroll to position [0, 72]
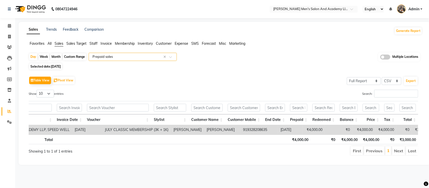
click at [143, 57] on input "text" at bounding box center [128, 56] width 72 height 5
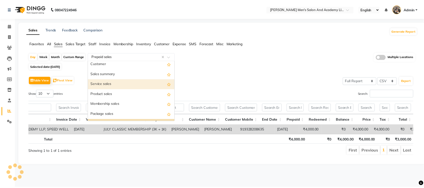
scroll to position [8, 0]
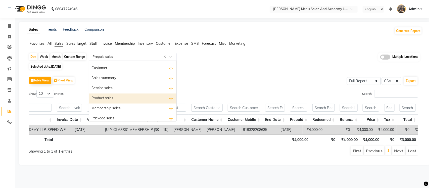
click at [121, 97] on div "Product sales" at bounding box center [132, 99] width 87 height 10
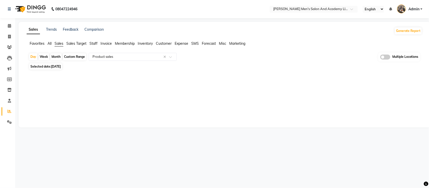
click at [275, 91] on div "Sales Trends Feedback Comparison Generate Report Favorites All Sales Sales Targ…" at bounding box center [225, 75] width 412 height 106
click at [184, 44] on span "Expense" at bounding box center [182, 43] width 14 height 5
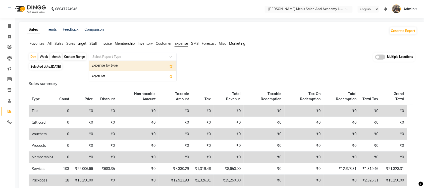
click at [153, 57] on input "text" at bounding box center [128, 56] width 72 height 5
click at [143, 65] on div "Expense by type" at bounding box center [132, 66] width 87 height 10
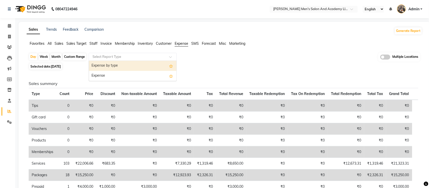
select select "full_report"
select select "csv"
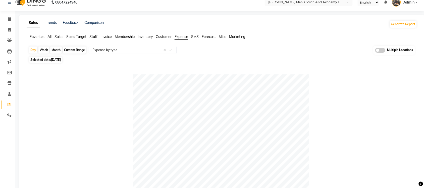
scroll to position [0, 0]
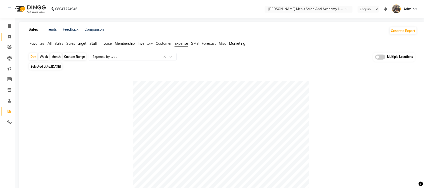
click at [10, 40] on link "Invoice" at bounding box center [8, 37] width 12 height 8
select select "service"
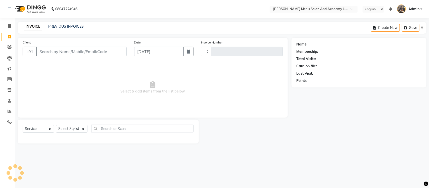
type input "8535"
select select "6752"
click at [71, 26] on link "PREVIOUS INVOICES" at bounding box center [65, 26] width 35 height 5
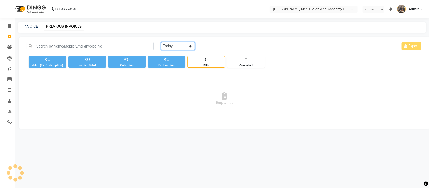
click at [170, 45] on select "[DATE] [DATE] Custom Range" at bounding box center [178, 46] width 34 height 8
select select "range"
click at [161, 42] on select "[DATE] [DATE] Custom Range" at bounding box center [178, 46] width 34 height 8
click at [215, 46] on input "[DATE]" at bounding box center [218, 46] width 35 height 7
select select "9"
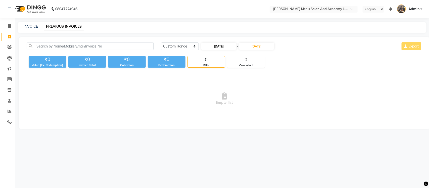
select select "2025"
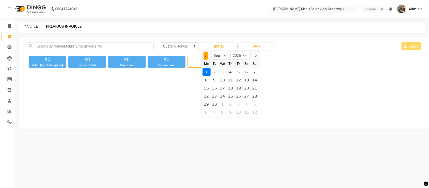
click at [205, 57] on button "Previous month" at bounding box center [206, 56] width 4 height 8
select select "8"
click at [238, 71] on div "1" at bounding box center [239, 72] width 8 height 8
type input "[DATE]"
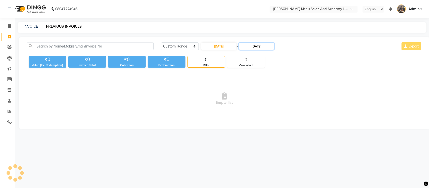
click at [257, 47] on input "[DATE]" at bounding box center [256, 46] width 35 height 7
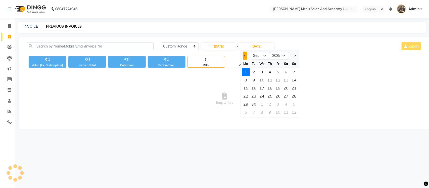
click at [245, 55] on button "Previous month" at bounding box center [245, 56] width 4 height 8
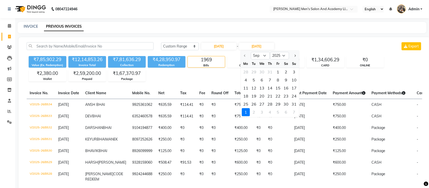
select select "8"
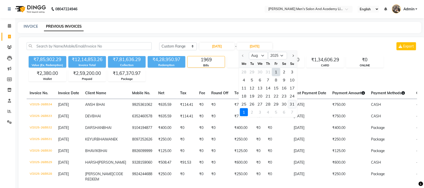
click at [290, 104] on div "31" at bounding box center [293, 104] width 8 height 8
type input "[DATE]"
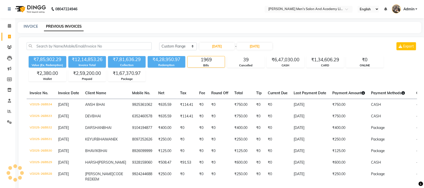
click at [218, 7] on nav "08047224946 Select Location × Sandy Men's Salon And Academy Llp, Speed Well Eng…" at bounding box center [212, 9] width 424 height 18
click at [325, 9] on input "text" at bounding box center [304, 9] width 73 height 5
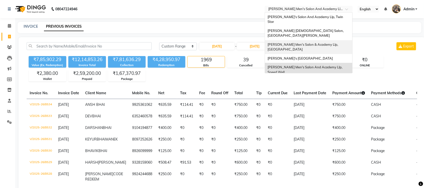
click at [320, 42] on span "[PERSON_NAME] Men's Salon & Academy Llp, [GEOGRAPHIC_DATA]" at bounding box center [303, 46] width 71 height 9
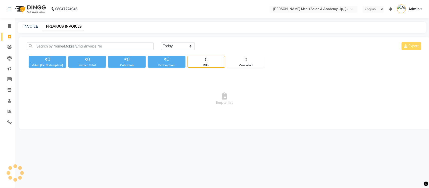
select select "en"
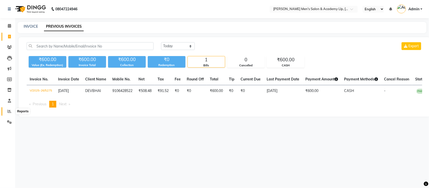
click at [11, 111] on icon at bounding box center [10, 111] width 4 height 4
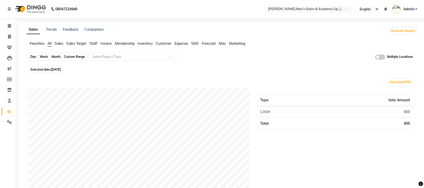
click at [36, 59] on div "Day" at bounding box center [33, 56] width 8 height 7
select select "9"
select select "2025"
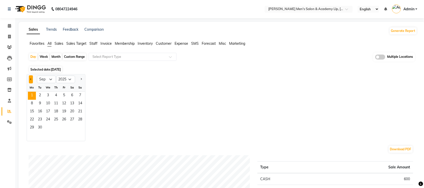
click at [31, 79] on span "Previous month" at bounding box center [31, 79] width 2 height 2
select select "8"
click at [81, 126] on span "31" at bounding box center [80, 128] width 8 height 8
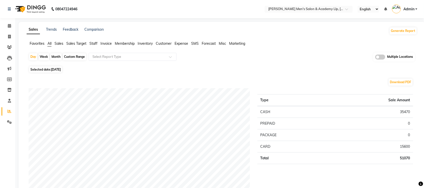
click at [56, 43] on span "Sales" at bounding box center [59, 43] width 9 height 5
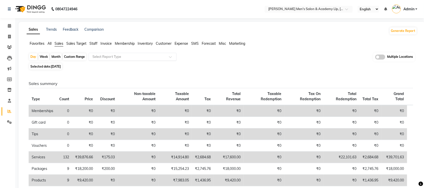
click at [130, 58] on input "text" at bounding box center [128, 56] width 72 height 5
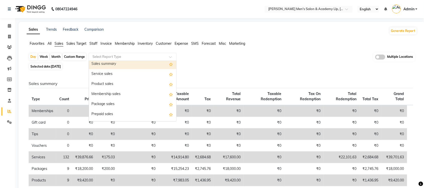
scroll to position [31, 0]
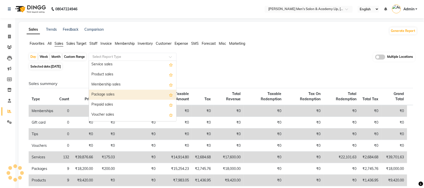
click at [140, 93] on div "Package sales" at bounding box center [132, 95] width 87 height 10
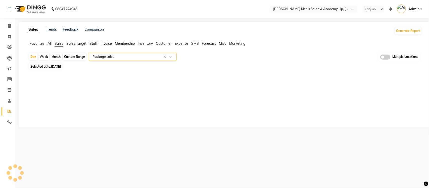
select select "full_report"
select select "csv"
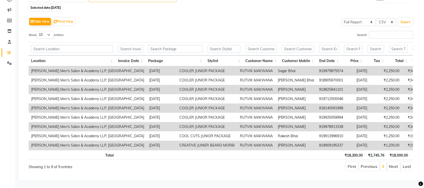
scroll to position [0, 46]
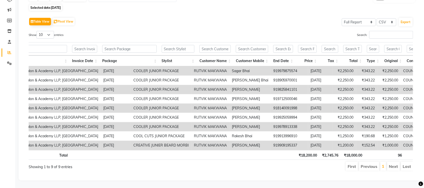
click at [236, 165] on ul "First Previous 1 Next Last" at bounding box center [303, 166] width 222 height 9
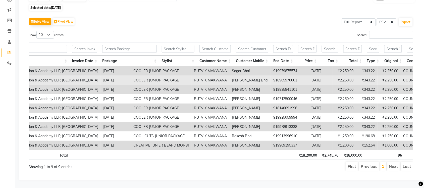
scroll to position [0, 0]
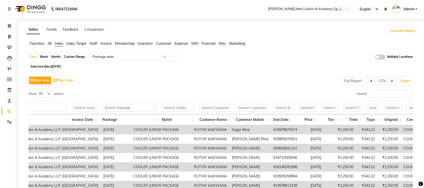
click at [125, 57] on input "text" at bounding box center [128, 56] width 72 height 5
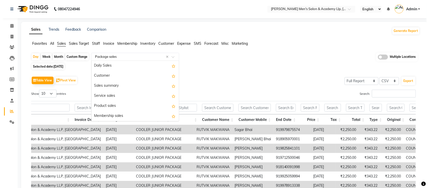
scroll to position [60, 0]
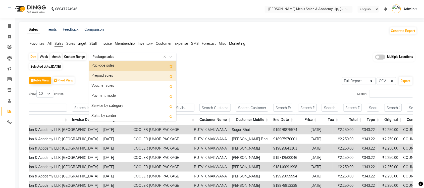
click at [117, 76] on div "Prepaid sales" at bounding box center [132, 76] width 87 height 10
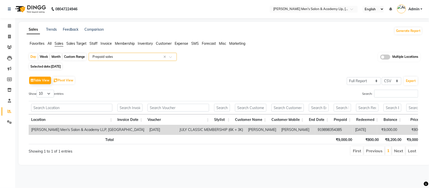
scroll to position [0, 43]
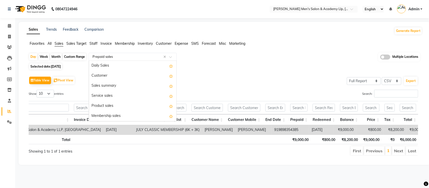
click at [127, 54] on div "Select Report Type × Prepaid sales ×" at bounding box center [133, 57] width 88 height 8
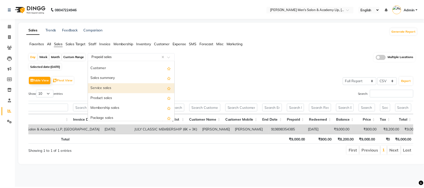
scroll to position [8, 0]
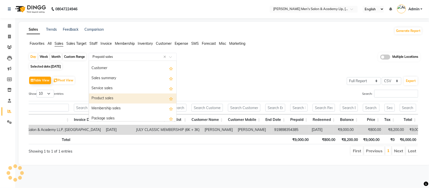
click at [122, 99] on div "Product sales" at bounding box center [132, 99] width 87 height 10
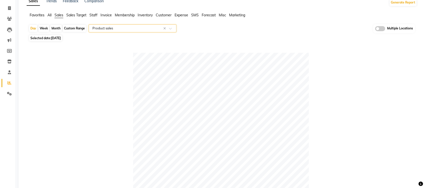
scroll to position [0, 0]
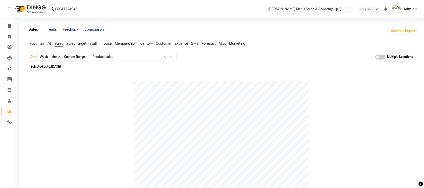
click at [182, 42] on span "Expense" at bounding box center [182, 43] width 14 height 5
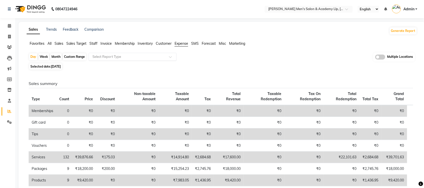
click at [159, 55] on input "text" at bounding box center [128, 56] width 72 height 5
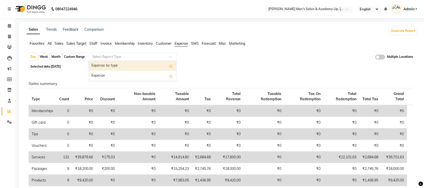
click at [147, 68] on div "Expense by type" at bounding box center [132, 66] width 87 height 10
select select "full_report"
select select "csv"
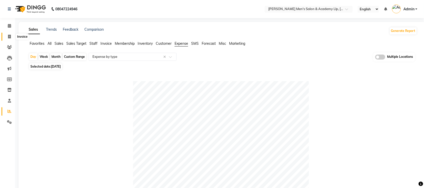
click at [11, 37] on span at bounding box center [9, 37] width 9 height 6
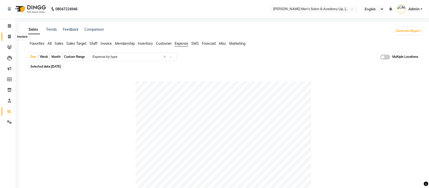
select select "service"
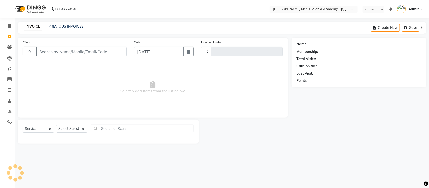
type input "5276"
select select "8248"
click at [66, 28] on link "PREVIOUS INVOICES" at bounding box center [65, 26] width 35 height 5
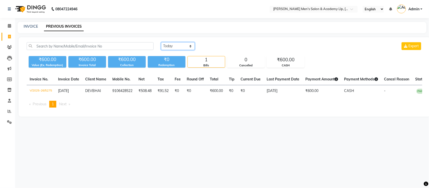
drag, startPoint x: 181, startPoint y: 46, endPoint x: 181, endPoint y: 49, distance: 3.6
click at [181, 46] on select "[DATE] [DATE] Custom Range" at bounding box center [178, 46] width 34 height 8
click at [161, 42] on select "[DATE] [DATE] Custom Range" at bounding box center [178, 46] width 34 height 8
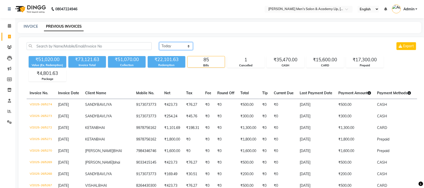
click at [187, 47] on select "[DATE] [DATE] Custom Range" at bounding box center [176, 46] width 34 height 8
select select "range"
click at [159, 42] on select "[DATE] [DATE] Custom Range" at bounding box center [176, 46] width 34 height 8
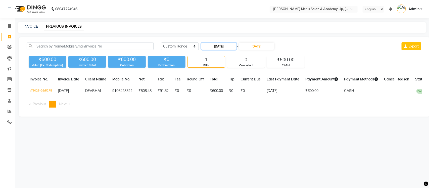
click at [216, 47] on input "[DATE]" at bounding box center [218, 46] width 35 height 7
select select "9"
select select "2025"
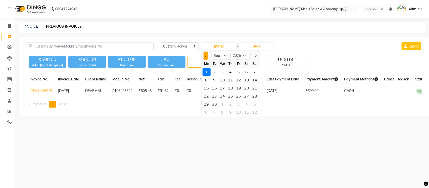
click at [207, 55] on button "Previous month" at bounding box center [206, 56] width 4 height 8
select select "8"
click at [238, 73] on div "1" at bounding box center [239, 72] width 8 height 8
type input "[DATE]"
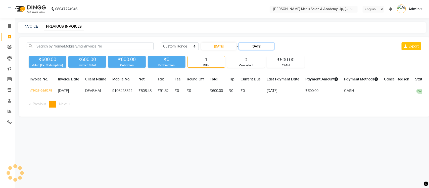
click at [257, 47] on input "[DATE]" at bounding box center [256, 46] width 35 height 7
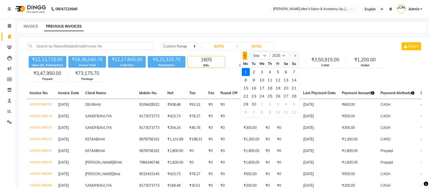
click at [245, 55] on button "Previous month" at bounding box center [245, 56] width 4 height 8
select select "8"
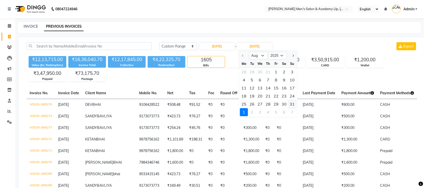
click at [292, 104] on div "31" at bounding box center [293, 104] width 8 height 8
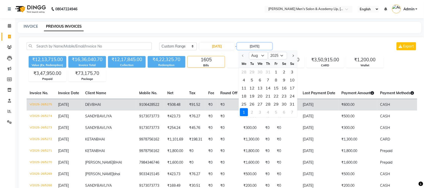
type input "[DATE]"
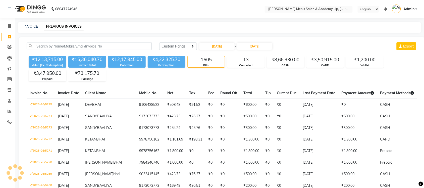
click at [220, 6] on nav "08047224946 Select Location × Sandy Men's Salon & Academy Llp, Ravapar Road Eng…" at bounding box center [212, 9] width 424 height 18
click at [318, 8] on input "text" at bounding box center [304, 9] width 73 height 5
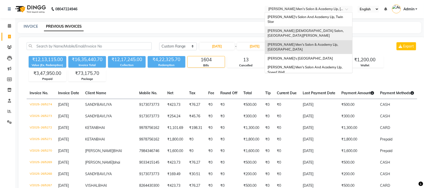
click at [319, 29] on span "[PERSON_NAME] [DEMOGRAPHIC_DATA] Salon, [GEOGRAPHIC_DATA][PERSON_NAME]" at bounding box center [306, 33] width 77 height 9
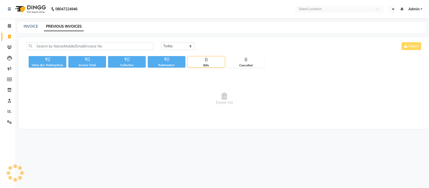
select select "en"
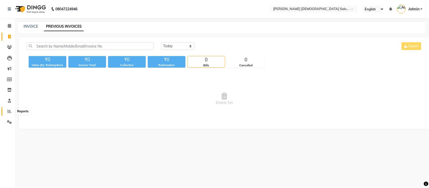
click at [10, 111] on icon at bounding box center [10, 111] width 4 height 4
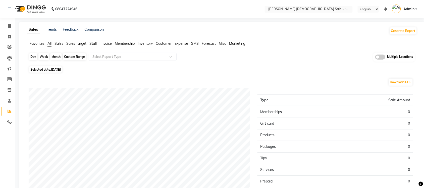
click at [36, 57] on div "Day" at bounding box center [33, 56] width 8 height 7
select select "9"
select select "2025"
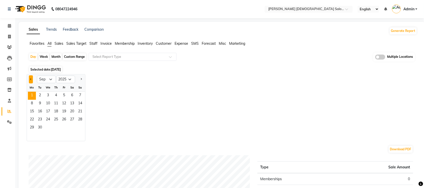
click at [32, 79] on span "Previous month" at bounding box center [31, 79] width 2 height 2
select select "8"
click at [78, 128] on span "31" at bounding box center [80, 128] width 8 height 8
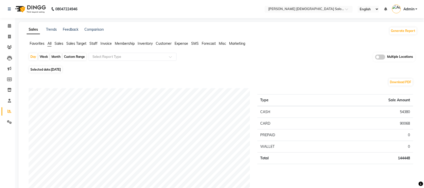
click at [58, 43] on span "Sales" at bounding box center [59, 43] width 9 height 5
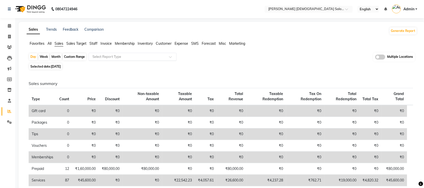
click at [100, 57] on input "text" at bounding box center [128, 56] width 72 height 5
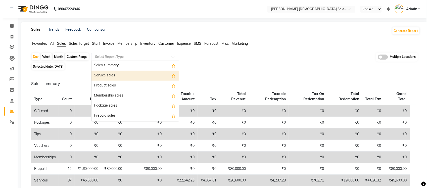
scroll to position [31, 0]
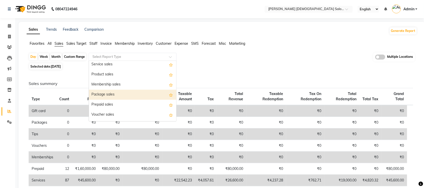
click at [121, 95] on div "Package sales" at bounding box center [132, 95] width 87 height 10
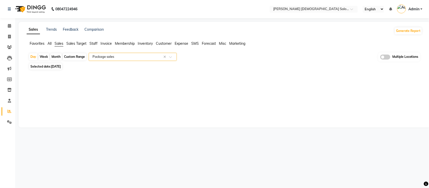
click at [105, 100] on div "Sales Trends Feedback Comparison Generate Report Favorites All Sales Sales Targ…" at bounding box center [225, 75] width 412 height 106
click at [113, 57] on input "text" at bounding box center [128, 56] width 72 height 5
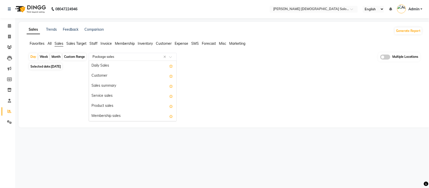
scroll to position [60, 0]
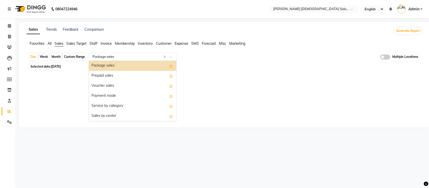
click at [202, 80] on div "Sales Trends Feedback Comparison Generate Report Favorites All Sales Sales Targ…" at bounding box center [225, 75] width 412 height 106
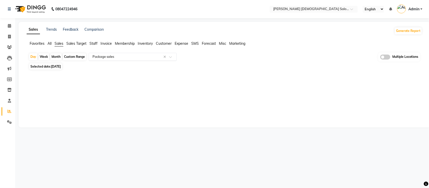
click at [123, 58] on input "text" at bounding box center [128, 56] width 72 height 5
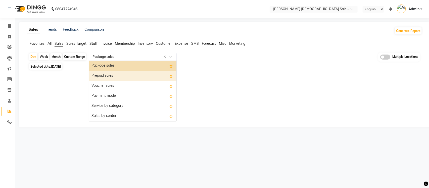
click at [220, 77] on div at bounding box center [224, 75] width 398 height 8
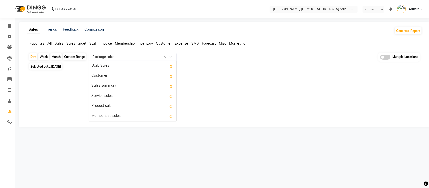
click at [124, 59] on input "text" at bounding box center [128, 56] width 72 height 5
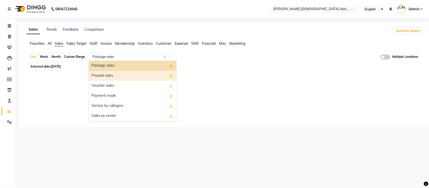
click at [118, 78] on div "Prepaid sales" at bounding box center [132, 76] width 87 height 10
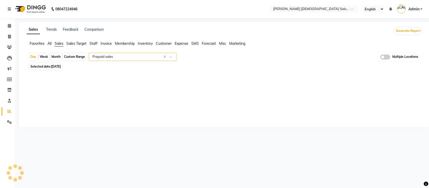
select select "full_report"
select select "csv"
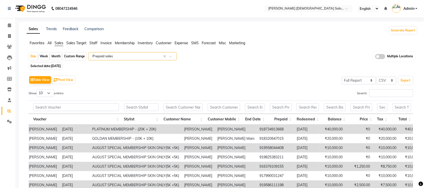
scroll to position [0, 0]
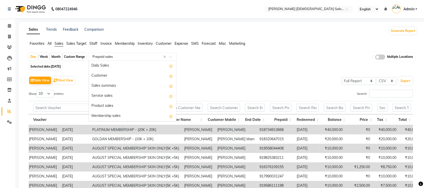
click at [107, 56] on input "text" at bounding box center [128, 56] width 72 height 5
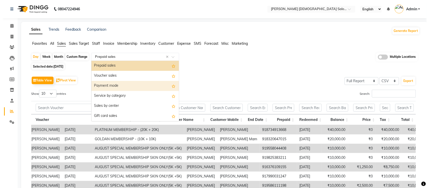
scroll to position [39, 0]
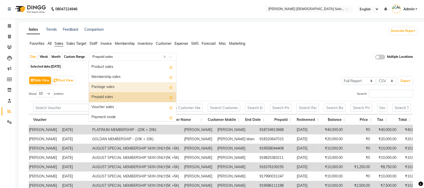
click at [113, 87] on div "Package sales" at bounding box center [132, 87] width 87 height 10
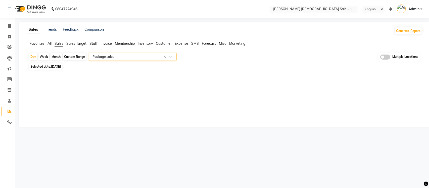
click at [110, 79] on div at bounding box center [224, 75] width 398 height 8
click at [124, 58] on input "text" at bounding box center [128, 56] width 72 height 5
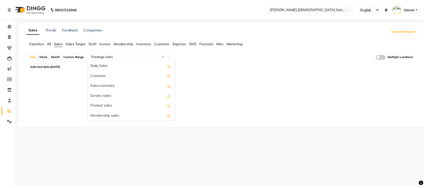
scroll to position [60, 0]
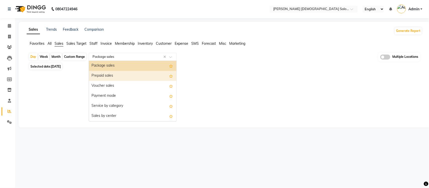
click at [123, 74] on div "Prepaid sales" at bounding box center [132, 76] width 87 height 10
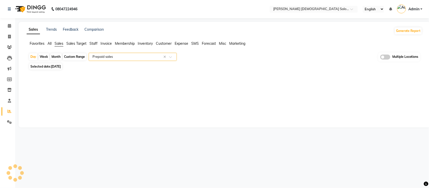
select select "full_report"
select select "csv"
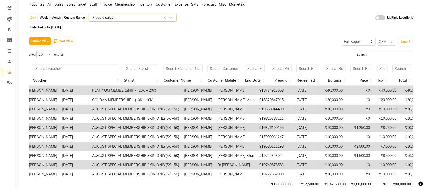
scroll to position [0, 0]
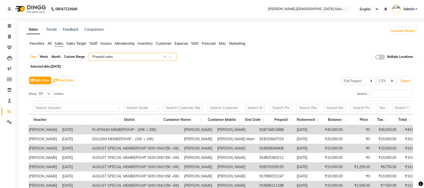
click at [138, 55] on input "text" at bounding box center [128, 56] width 72 height 5
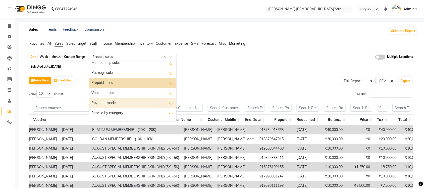
scroll to position [39, 0]
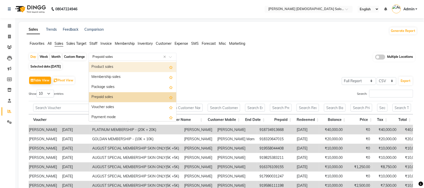
click at [124, 65] on div "Product sales" at bounding box center [132, 67] width 87 height 10
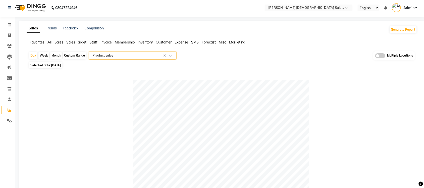
scroll to position [0, 0]
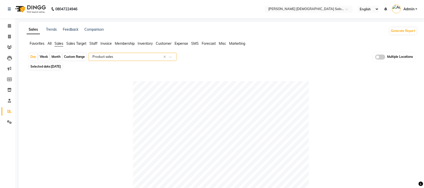
click at [184, 44] on span "Expense" at bounding box center [182, 43] width 14 height 5
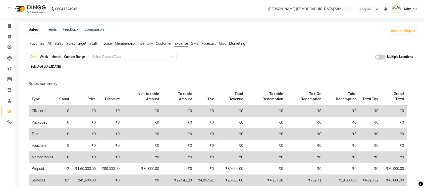
click at [158, 58] on input "text" at bounding box center [128, 56] width 72 height 5
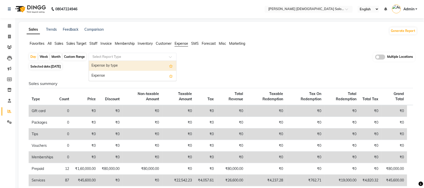
click at [143, 66] on div "Expense by type" at bounding box center [132, 66] width 87 height 10
select select "full_report"
select select "csv"
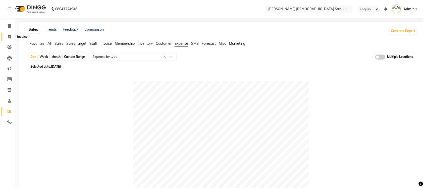
click at [6, 37] on span at bounding box center [9, 37] width 9 height 6
select select "service"
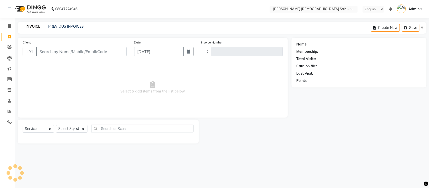
type input "4324"
select select "7542"
click at [73, 26] on link "PREVIOUS INVOICES" at bounding box center [65, 26] width 35 height 5
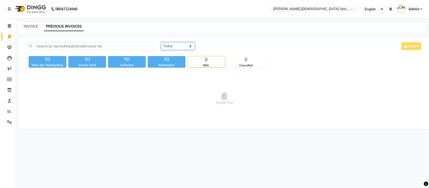
drag, startPoint x: 182, startPoint y: 46, endPoint x: 182, endPoint y: 49, distance: 3.8
click at [182, 46] on select "[DATE] [DATE] Custom Range" at bounding box center [178, 46] width 34 height 8
select select "range"
click at [161, 42] on select "[DATE] [DATE] Custom Range" at bounding box center [178, 46] width 34 height 8
click at [228, 43] on input "[DATE]" at bounding box center [218, 46] width 35 height 7
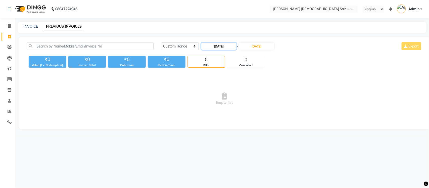
select select "9"
select select "2025"
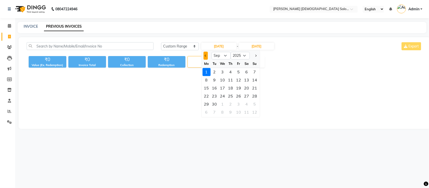
click at [205, 56] on span "Previous month" at bounding box center [206, 56] width 2 height 2
select select "8"
click at [239, 73] on div "1" at bounding box center [239, 72] width 8 height 8
type input "01-08-2025"
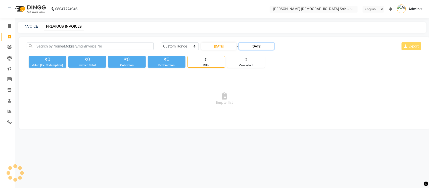
click at [256, 46] on input "[DATE]" at bounding box center [256, 46] width 35 height 7
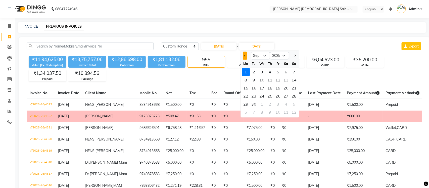
click at [244, 57] on button "Previous month" at bounding box center [245, 56] width 4 height 8
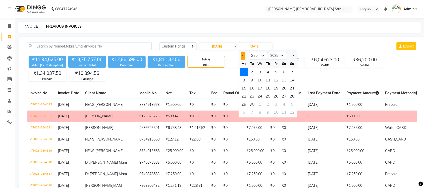
select select "8"
click at [292, 102] on div "31" at bounding box center [293, 104] width 8 height 8
type input "[DATE]"
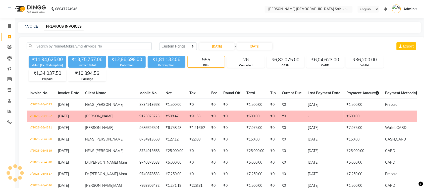
click at [228, 18] on nav "08047224946 Select Location × Elaine Ladies Salon, Nr Balaji Hall English ENGLI…" at bounding box center [212, 9] width 424 height 18
click at [226, 18] on nav "08047224946 Select Location × Elaine Ladies Salon, Nr Balaji Hall English ENGLI…" at bounding box center [212, 9] width 424 height 18
click at [10, 110] on icon at bounding box center [10, 111] width 4 height 4
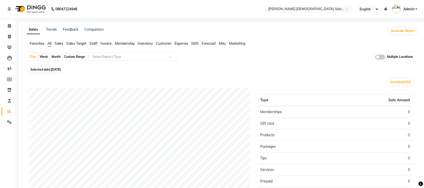
click at [69, 55] on div "Custom Range" at bounding box center [74, 56] width 23 height 7
select select "9"
select select "2025"
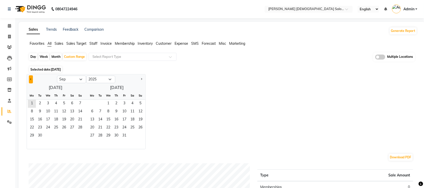
click at [30, 78] on button "Previous month" at bounding box center [31, 79] width 4 height 8
select select "8"
click at [61, 104] on span "1" at bounding box center [64, 104] width 8 height 8
click at [80, 136] on span "31" at bounding box center [80, 136] width 8 height 8
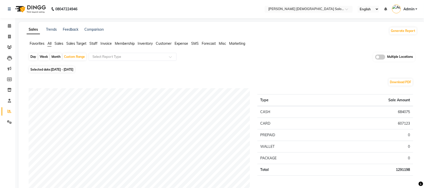
click at [377, 59] on span at bounding box center [381, 57] width 10 height 5
click at [376, 58] on input "checkbox" at bounding box center [376, 58] width 0 height 0
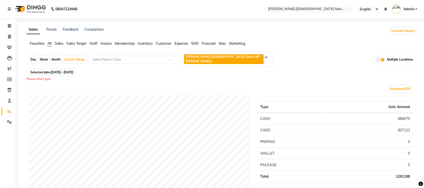
click at [267, 56] on span at bounding box center [266, 58] width 10 height 10
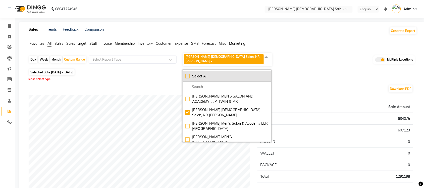
click at [190, 74] on div "Select All" at bounding box center [227, 76] width 84 height 5
checkbox input "true"
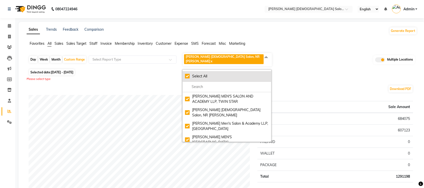
checkbox input "true"
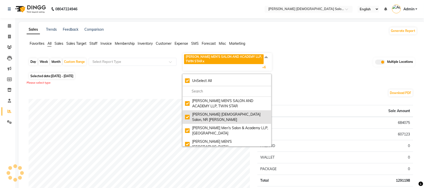
click at [188, 113] on div "[PERSON_NAME] [DEMOGRAPHIC_DATA] Salon, NR [PERSON_NAME]" at bounding box center [227, 117] width 84 height 11
checkbox input "false"
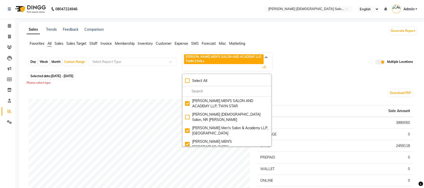
scroll to position [40, 0]
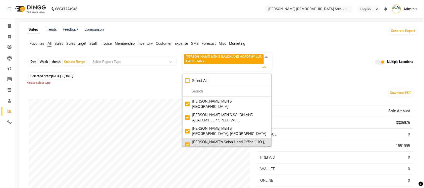
click at [187, 140] on div "[PERSON_NAME]'s Salon Head Office ( HO ), [GEOGRAPHIC_DATA]" at bounding box center [227, 145] width 84 height 11
checkbox input "false"
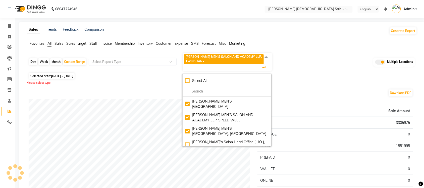
click at [284, 70] on div "Day Week Month Custom Range Select Report Type SANDY MEN'S SALON AND ACADEMY LL…" at bounding box center [222, 62] width 387 height 19
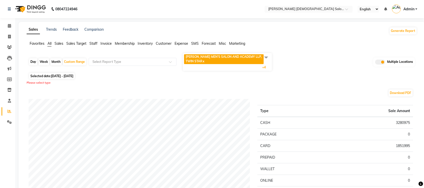
click at [60, 42] on span "Sales" at bounding box center [59, 43] width 9 height 5
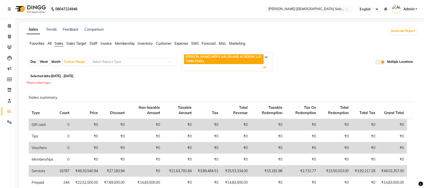
click at [134, 60] on input "text" at bounding box center [128, 61] width 72 height 5
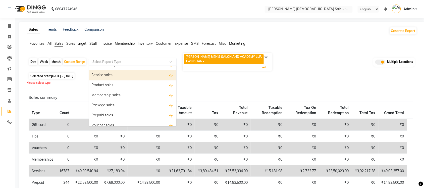
scroll to position [63, 0]
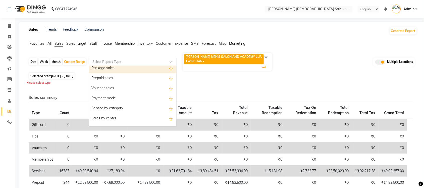
click at [129, 68] on div "Package sales" at bounding box center [132, 68] width 87 height 10
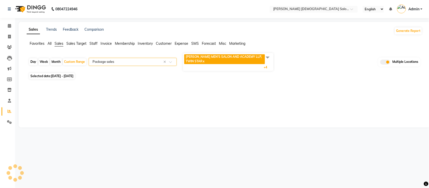
select select "full_report"
select select "csv"
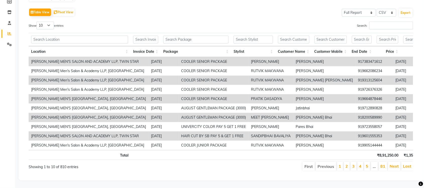
scroll to position [0, 0]
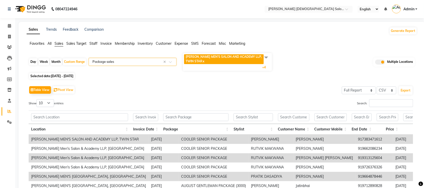
click at [156, 63] on input "text" at bounding box center [128, 61] width 72 height 5
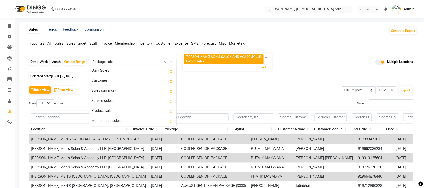
scroll to position [60, 0]
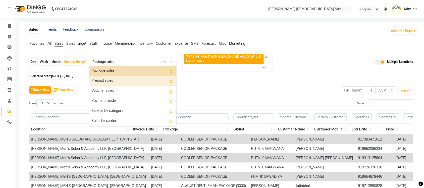
click at [133, 76] on div "Prepaid sales" at bounding box center [132, 81] width 87 height 10
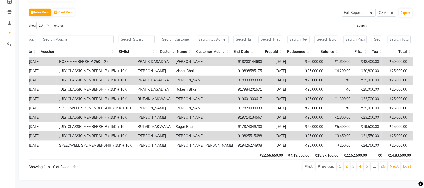
scroll to position [0, 0]
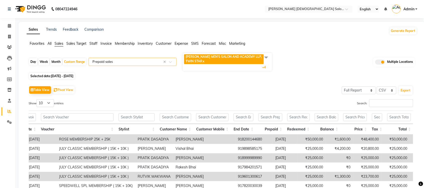
click at [152, 61] on input "text" at bounding box center [128, 61] width 72 height 5
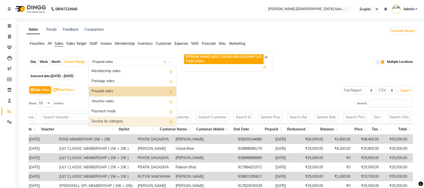
scroll to position [39, 0]
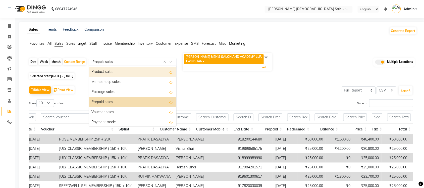
click at [119, 72] on div "Product sales" at bounding box center [132, 72] width 87 height 10
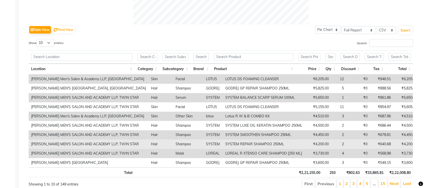
scroll to position [265, 0]
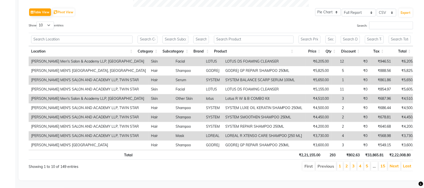
click at [250, 162] on ul "First Previous 1 2 3 4 5 … 15 Next Last" at bounding box center [303, 166] width 222 height 9
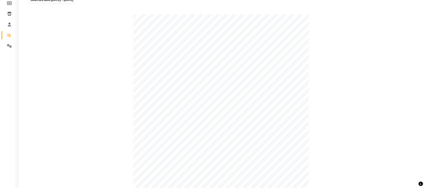
scroll to position [0, 0]
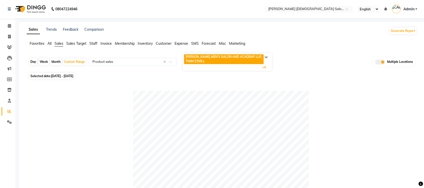
click at [51, 41] on span "All" at bounding box center [50, 43] width 4 height 5
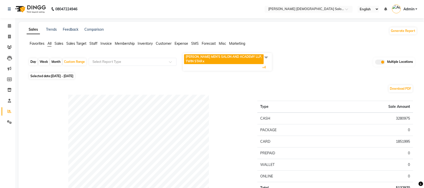
click at [268, 58] on span at bounding box center [266, 58] width 10 height 10
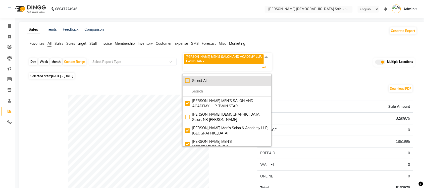
click at [186, 82] on div "Select All" at bounding box center [227, 80] width 84 height 5
checkbox input "true"
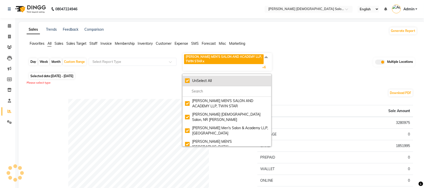
click at [187, 80] on div "UnSelect All" at bounding box center [227, 80] width 84 height 5
checkbox input "false"
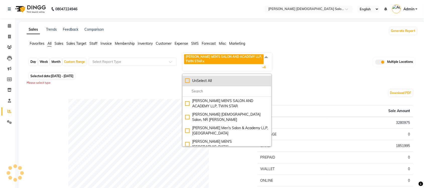
checkbox input "false"
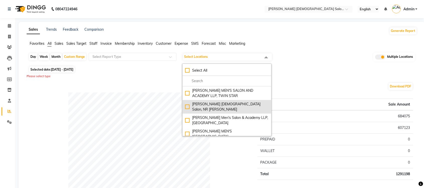
click at [187, 104] on div "[PERSON_NAME] [DEMOGRAPHIC_DATA] Salon, NR [PERSON_NAME]" at bounding box center [227, 107] width 84 height 11
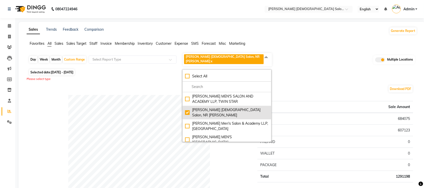
checkbox input "true"
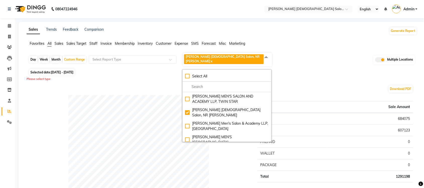
click at [58, 43] on span "Sales" at bounding box center [59, 43] width 9 height 5
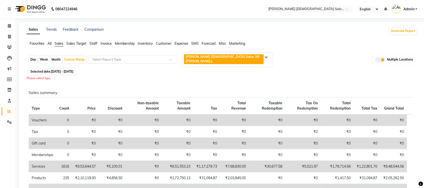
click at [115, 57] on input "text" at bounding box center [128, 59] width 72 height 5
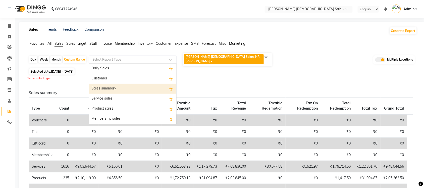
scroll to position [31, 0]
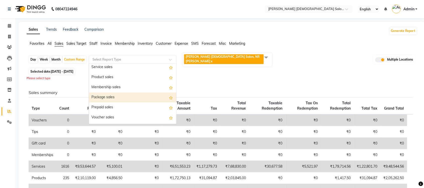
click at [111, 93] on div "Package sales" at bounding box center [132, 98] width 87 height 10
select select "full_report"
select select "csv"
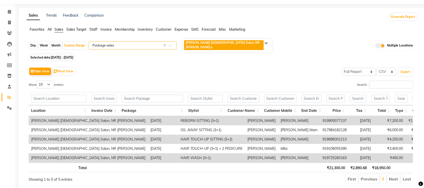
scroll to position [32, 0]
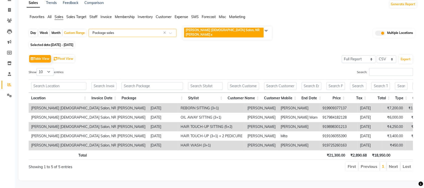
click at [152, 30] on input "text" at bounding box center [128, 32] width 72 height 5
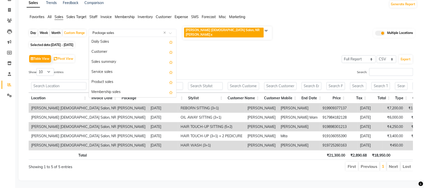
scroll to position [60, 0]
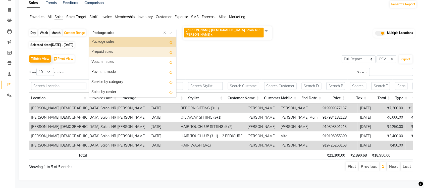
click at [134, 47] on div "Prepaid sales" at bounding box center [132, 52] width 87 height 10
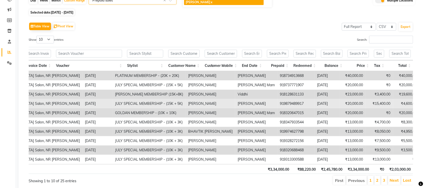
scroll to position [0, 0]
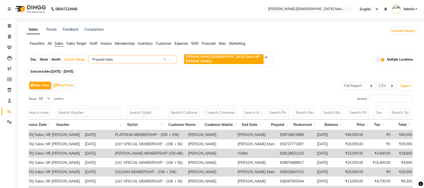
click at [134, 58] on input "text" at bounding box center [128, 59] width 72 height 5
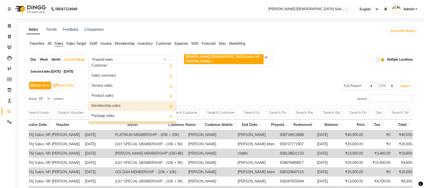
scroll to position [8, 0]
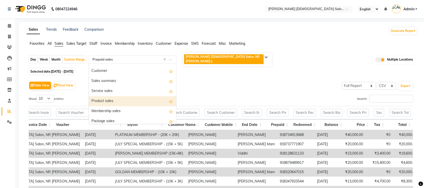
click at [117, 99] on div "Product sales" at bounding box center [132, 101] width 87 height 10
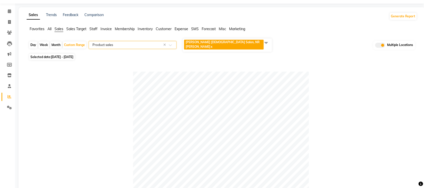
scroll to position [0, 0]
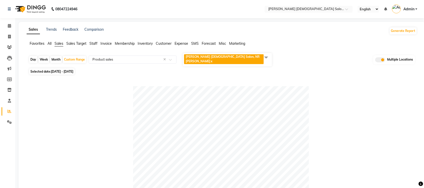
click at [53, 43] on ul "Favorites All Sales Sales Target Staff Invoice Membership Inventory Customer Ex…" at bounding box center [222, 44] width 391 height 6
click at [52, 43] on span "All" at bounding box center [50, 43] width 4 height 5
click at [184, 44] on span "Expense" at bounding box center [182, 43] width 14 height 5
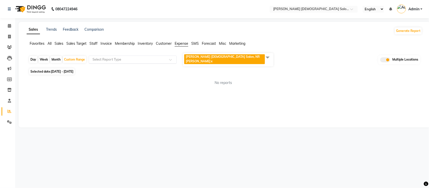
click at [150, 61] on div "Select Report Type" at bounding box center [133, 60] width 88 height 8
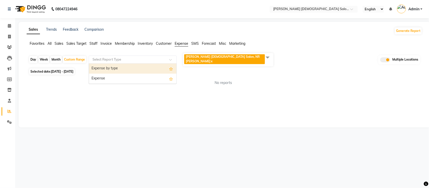
click at [144, 67] on div "Expense by type" at bounding box center [132, 69] width 87 height 10
select select "full_report"
select select "csv"
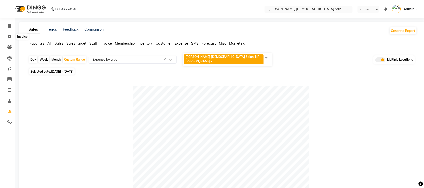
click at [8, 39] on span at bounding box center [9, 37] width 9 height 6
select select "service"
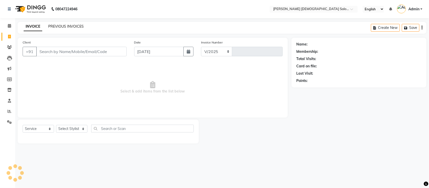
select select "7542"
type input "4324"
click at [62, 24] on link "PREVIOUS INVOICES" at bounding box center [65, 26] width 35 height 5
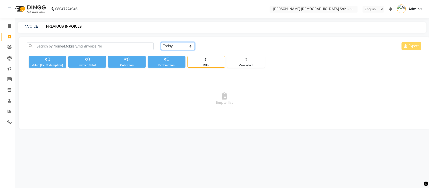
click at [172, 46] on select "[DATE] [DATE] Custom Range" at bounding box center [178, 46] width 34 height 8
select select "range"
click at [161, 42] on select "[DATE] [DATE] Custom Range" at bounding box center [178, 46] width 34 height 8
click at [211, 49] on input "[DATE]" at bounding box center [218, 46] width 35 height 7
select select "9"
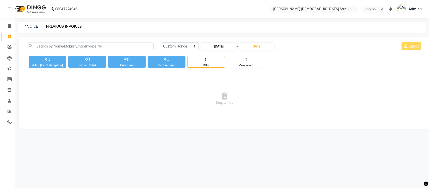
select select "2025"
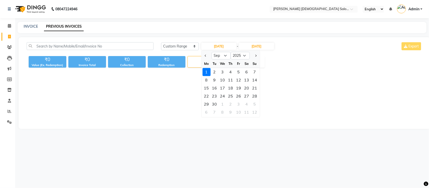
click at [208, 54] on div at bounding box center [207, 56] width 10 height 8
click at [205, 55] on span "Previous month" at bounding box center [206, 56] width 2 height 2
select select "8"
click at [238, 70] on div "1" at bounding box center [239, 72] width 8 height 8
type input "01-08-2025"
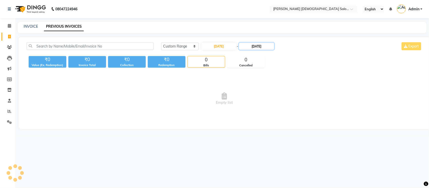
click at [261, 45] on input "[DATE]" at bounding box center [256, 46] width 35 height 7
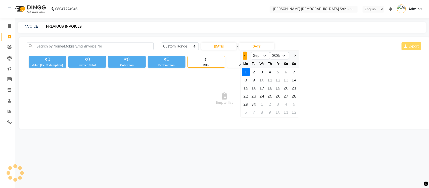
click at [245, 53] on button "Previous month" at bounding box center [245, 56] width 4 height 8
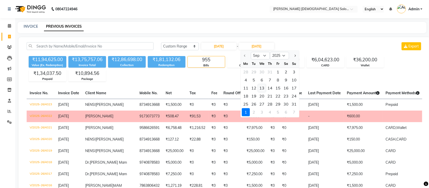
select select "8"
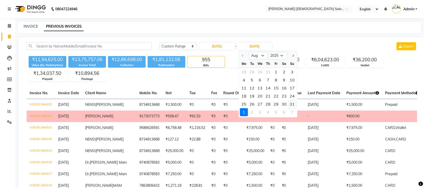
click at [290, 104] on div "31" at bounding box center [293, 104] width 8 height 8
type input "[DATE]"
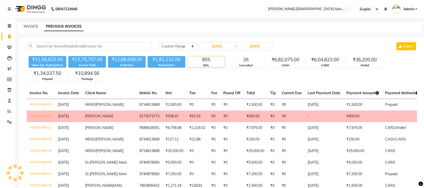
click at [224, 17] on nav "08047224946 Select Location × Elaine Ladies Salon, Nr Balaji Hall English ENGLI…" at bounding box center [212, 9] width 424 height 18
click at [220, 0] on nav "08047224946 Select Location × Elaine Ladies Salon, Nr Balaji Hall English ENGLI…" at bounding box center [212, 9] width 424 height 18
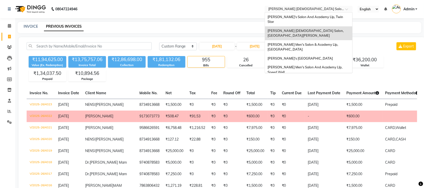
click at [298, 8] on input "text" at bounding box center [304, 9] width 73 height 5
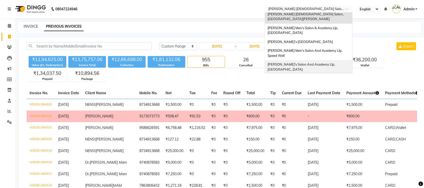
click at [310, 62] on span "Sandy Men's Salon And Academy Llp, University Road" at bounding box center [302, 66] width 68 height 9
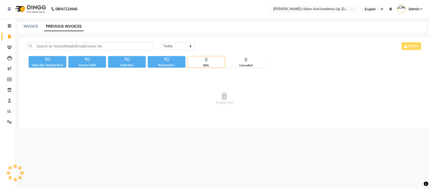
select select "en"
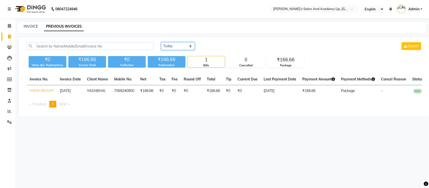
click at [179, 47] on select "[DATE] [DATE] Custom Range" at bounding box center [178, 46] width 34 height 8
select select "[DATE]"
click at [161, 42] on select "[DATE] [DATE] Custom Range" at bounding box center [178, 46] width 34 height 8
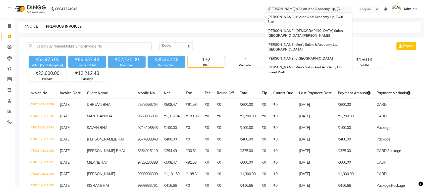
click at [304, 7] on input "text" at bounding box center [304, 9] width 73 height 5
click at [317, 15] on span "[PERSON_NAME]'s Salon And Academy Llp, Twin Star" at bounding box center [306, 19] width 76 height 9
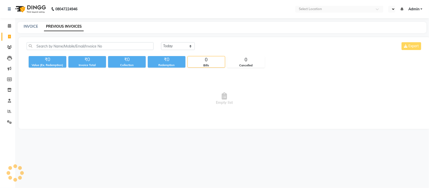
select select "en"
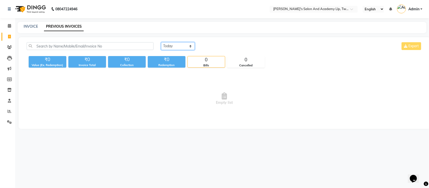
click at [181, 45] on select "[DATE] [DATE] Custom Range" at bounding box center [178, 46] width 34 height 8
select select "[DATE]"
click at [161, 42] on select "[DATE] [DATE] Custom Range" at bounding box center [178, 46] width 34 height 8
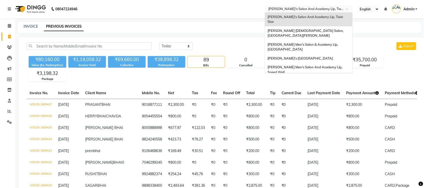
click at [329, 9] on input "text" at bounding box center [304, 9] width 73 height 5
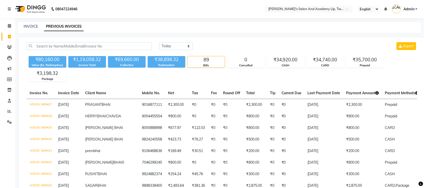
click at [229, 17] on nav "08047224946 Select Location × [PERSON_NAME]'s Salon And Academy Llp, Twin Star …" at bounding box center [212, 9] width 424 height 18
click at [301, 11] on input "text" at bounding box center [304, 9] width 73 height 5
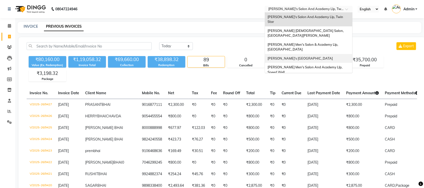
click at [293, 56] on span "[PERSON_NAME]'s [GEOGRAPHIC_DATA]" at bounding box center [300, 58] width 65 height 4
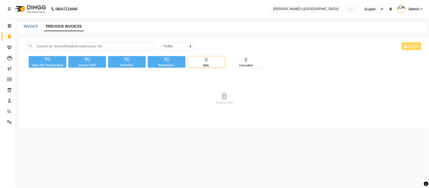
select select "en"
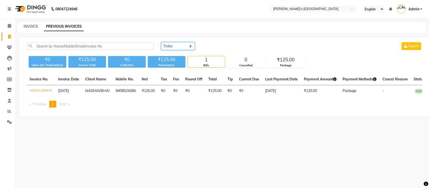
click at [180, 47] on select "[DATE] [DATE] Custom Range" at bounding box center [178, 46] width 34 height 8
select select "[DATE]"
click at [161, 42] on select "[DATE] [DATE] Custom Range" at bounding box center [178, 46] width 34 height 8
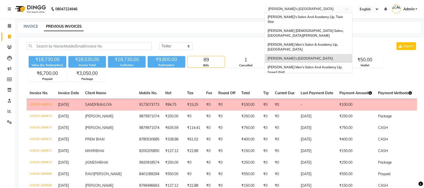
click at [334, 8] on input "text" at bounding box center [304, 9] width 73 height 5
click at [331, 65] on span "[PERSON_NAME] Men's Salon And Academy Llp, Speed Well" at bounding box center [306, 69] width 76 height 9
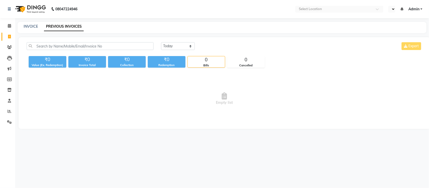
select select "en"
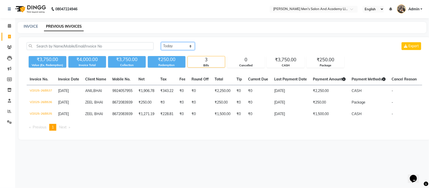
click at [185, 47] on select "[DATE] [DATE] Custom Range" at bounding box center [178, 46] width 34 height 8
select select "[DATE]"
click at [161, 42] on select "[DATE] [DATE] Custom Range" at bounding box center [178, 46] width 34 height 8
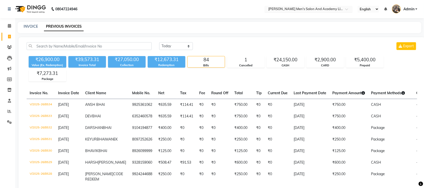
click at [328, 9] on input "text" at bounding box center [304, 9] width 73 height 5
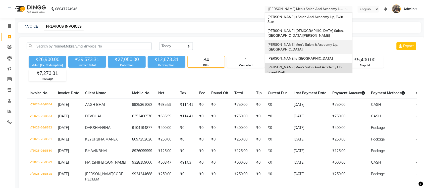
click at [322, 42] on span "[PERSON_NAME] Men's Salon & Academy Llp, [GEOGRAPHIC_DATA]" at bounding box center [303, 46] width 71 height 9
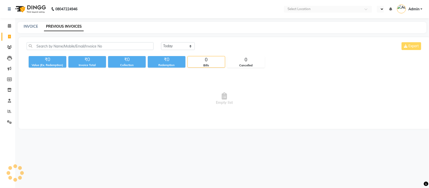
select select "en"
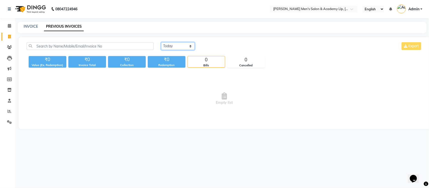
click at [187, 45] on select "[DATE] [DATE] Custom Range" at bounding box center [178, 46] width 34 height 8
click at [161, 42] on select "[DATE] [DATE] Custom Range" at bounding box center [178, 46] width 34 height 8
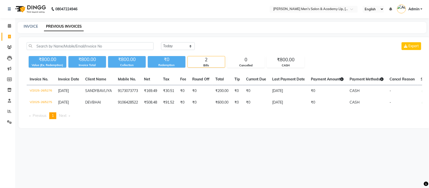
click at [249, 38] on div "[DATE] [DATE] Custom Range Export ₹800.00 Value (Ex. Redemption) ₹800.00 Invoic…" at bounding box center [225, 82] width 412 height 91
drag, startPoint x: 175, startPoint y: 44, endPoint x: 174, endPoint y: 50, distance: 5.6
click at [175, 45] on select "[DATE] [DATE] Custom Range" at bounding box center [178, 46] width 34 height 8
click at [161, 42] on select "[DATE] [DATE] Custom Range" at bounding box center [178, 46] width 34 height 8
drag, startPoint x: 189, startPoint y: 46, endPoint x: 186, endPoint y: 49, distance: 4.3
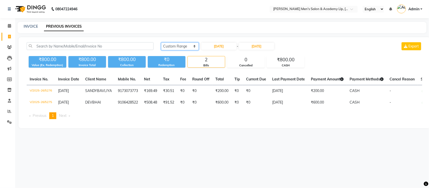
click at [189, 46] on select "[DATE] [DATE] Custom Range" at bounding box center [180, 46] width 38 height 8
select select "[DATE]"
click at [161, 42] on select "[DATE] [DATE] Custom Range" at bounding box center [180, 46] width 38 height 8
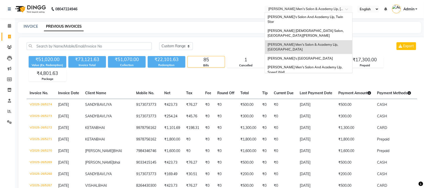
click at [329, 10] on input "text" at bounding box center [304, 9] width 73 height 5
click at [322, 26] on div "[PERSON_NAME] [DEMOGRAPHIC_DATA] Salon, [GEOGRAPHIC_DATA][PERSON_NAME]" at bounding box center [308, 33] width 87 height 14
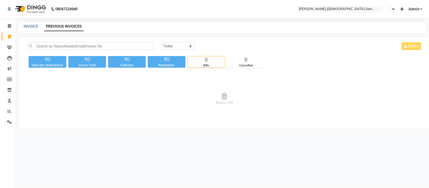
select select "en"
drag, startPoint x: 186, startPoint y: 43, endPoint x: 181, endPoint y: 50, distance: 7.7
click at [186, 43] on select "[DATE] [DATE] Custom Range" at bounding box center [178, 46] width 34 height 8
select select "[DATE]"
click at [161, 42] on select "[DATE] [DATE] Custom Range" at bounding box center [178, 46] width 34 height 8
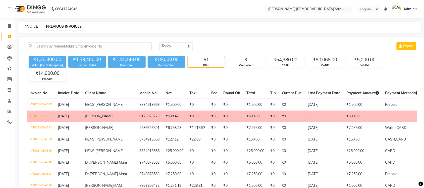
drag, startPoint x: 5, startPoint y: 112, endPoint x: 7, endPoint y: 109, distance: 3.9
click at [5, 112] on span at bounding box center [9, 112] width 9 height 6
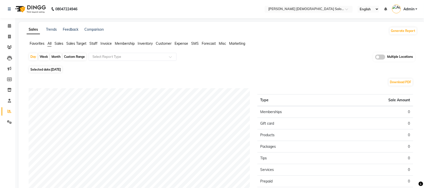
click at [380, 58] on span at bounding box center [381, 57] width 10 height 5
click at [376, 58] on input "checkbox" at bounding box center [376, 58] width 0 height 0
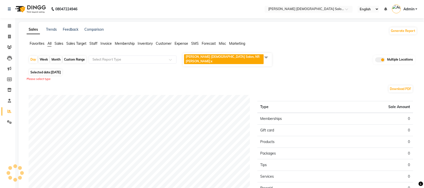
click at [267, 59] on span at bounding box center [266, 58] width 10 height 10
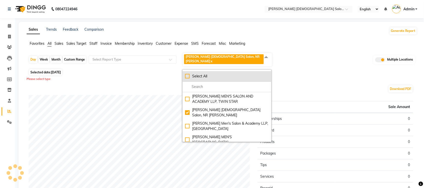
click at [185, 74] on div "Select All" at bounding box center [227, 76] width 84 height 5
checkbox input "true"
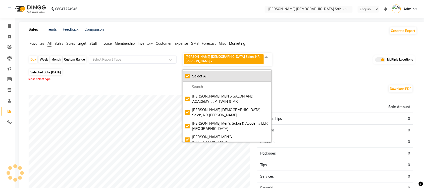
checkbox input "true"
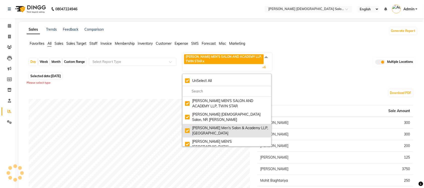
scroll to position [40, 0]
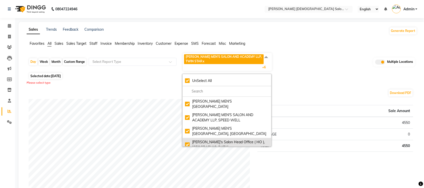
click at [186, 142] on div "[PERSON_NAME]'s Salon Head Office ( HO ), [GEOGRAPHIC_DATA]" at bounding box center [227, 145] width 84 height 11
checkbox input "false"
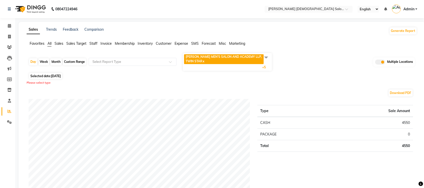
click at [68, 61] on div "Custom Range" at bounding box center [74, 61] width 23 height 7
select select "9"
select select "2025"
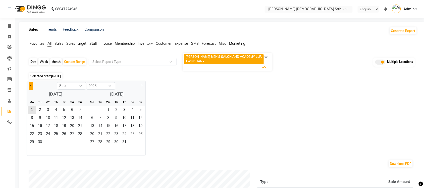
click at [32, 86] on button "Previous month" at bounding box center [31, 86] width 4 height 8
select select "8"
click at [63, 110] on span "1" at bounding box center [64, 110] width 8 height 8
click at [80, 141] on span "31" at bounding box center [80, 143] width 8 height 8
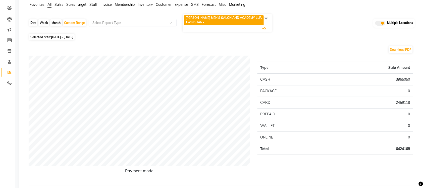
scroll to position [0, 0]
